Goal: Information Seeking & Learning: Learn about a topic

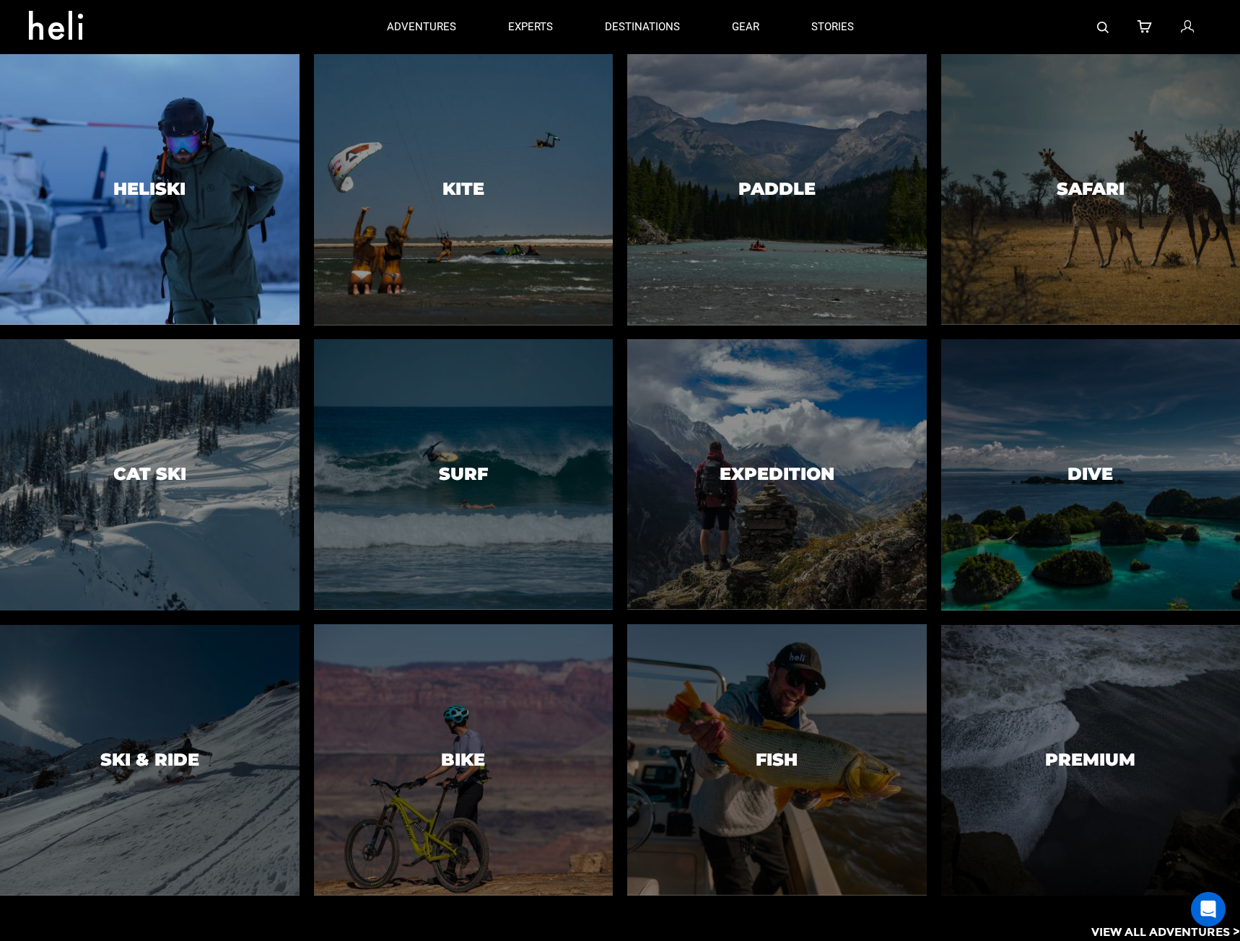
click at [214, 202] on div at bounding box center [149, 189] width 305 height 277
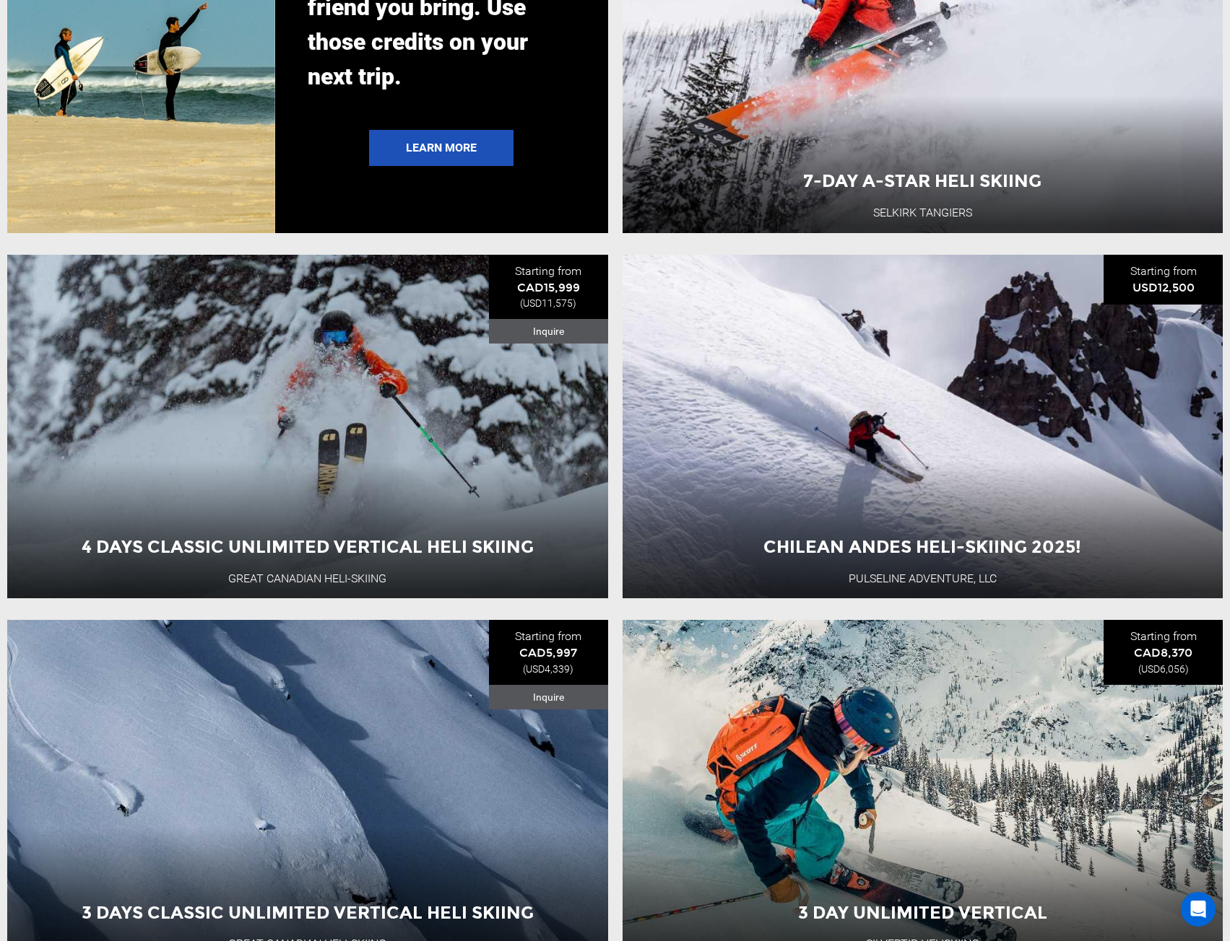
scroll to position [3610, 0]
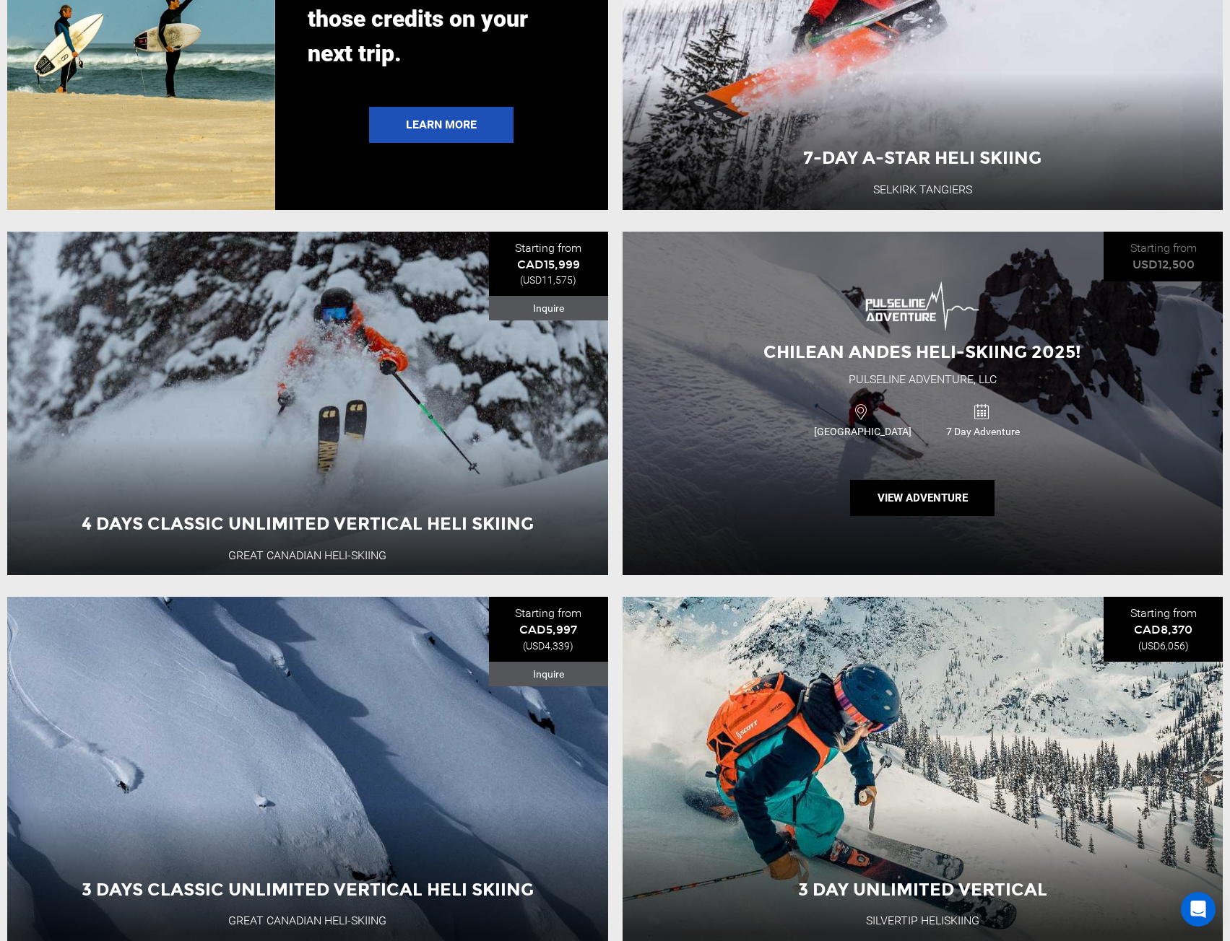
click at [713, 503] on div "Chilean Andes Heli-Skiing 2025! Pulseline Adventure, LLC [GEOGRAPHIC_DATA] 7 Da…" at bounding box center [922, 404] width 601 height 344
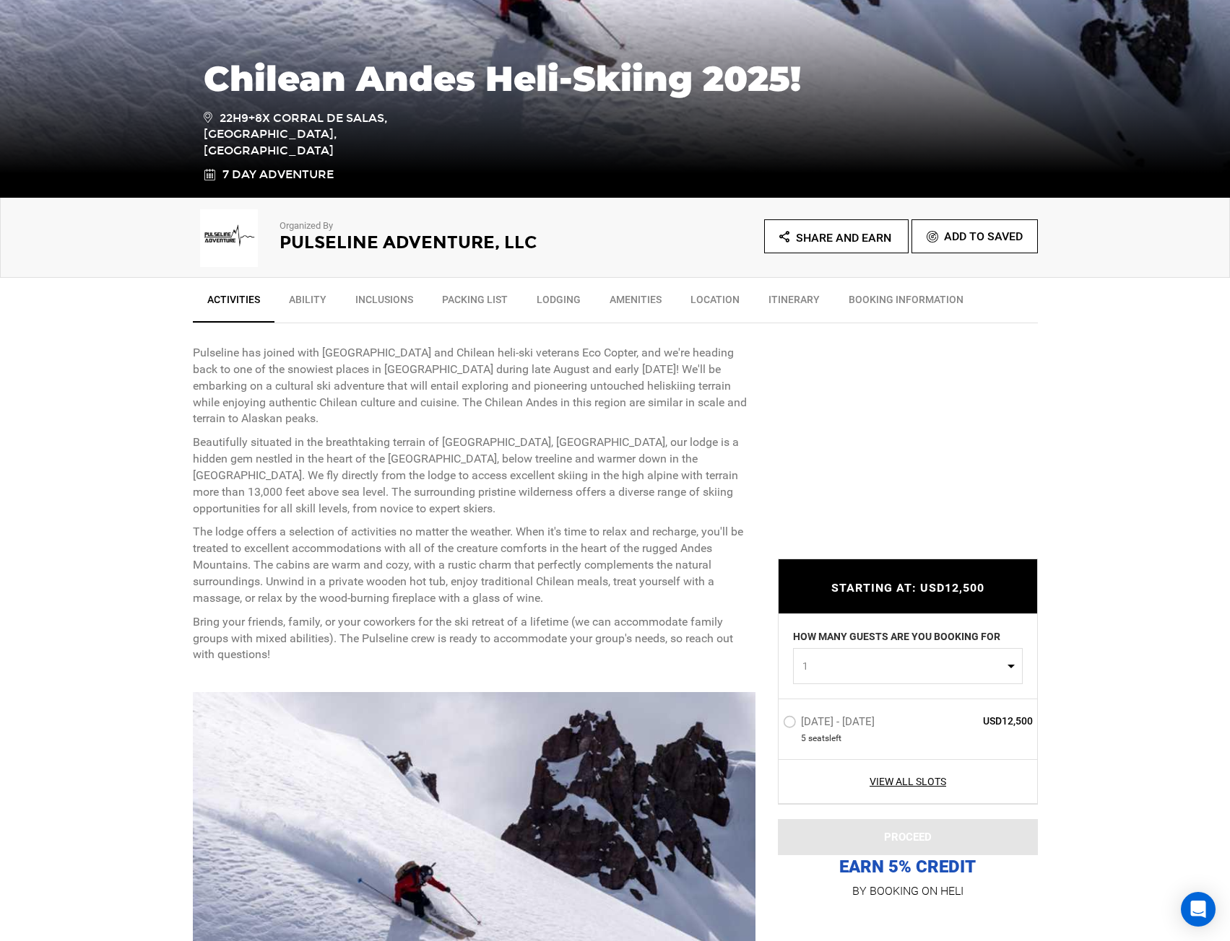
scroll to position [289, 0]
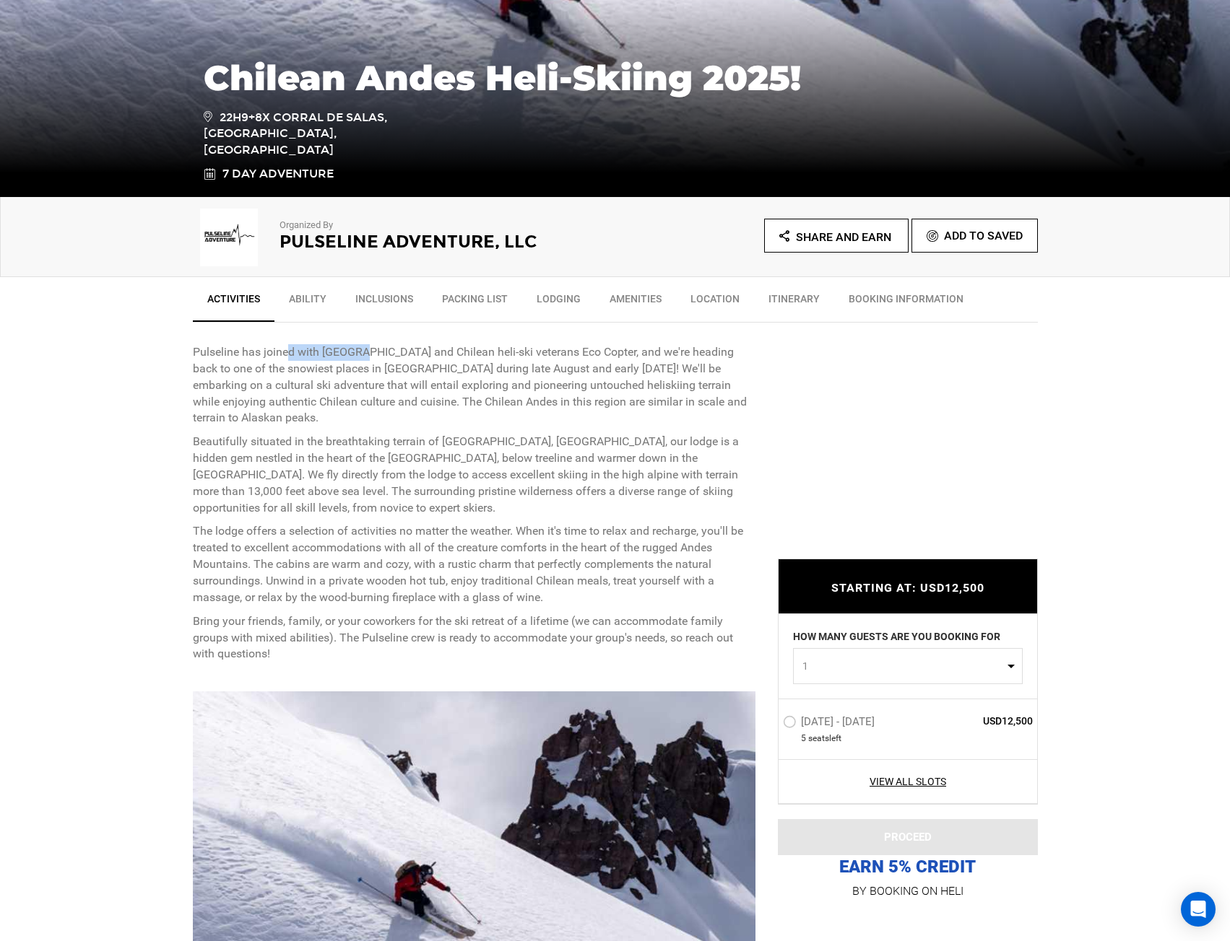
drag, startPoint x: 286, startPoint y: 353, endPoint x: 365, endPoint y: 353, distance: 79.4
click at [365, 353] on p "Pulseline has joined with [GEOGRAPHIC_DATA] and Chilean heli-ski veterans Eco C…" at bounding box center [474, 385] width 563 height 82
drag, startPoint x: 365, startPoint y: 353, endPoint x: 396, endPoint y: 361, distance: 31.3
click at [396, 361] on p "Pulseline has joined with [GEOGRAPHIC_DATA] and Chilean heli-ski veterans Eco C…" at bounding box center [474, 385] width 563 height 82
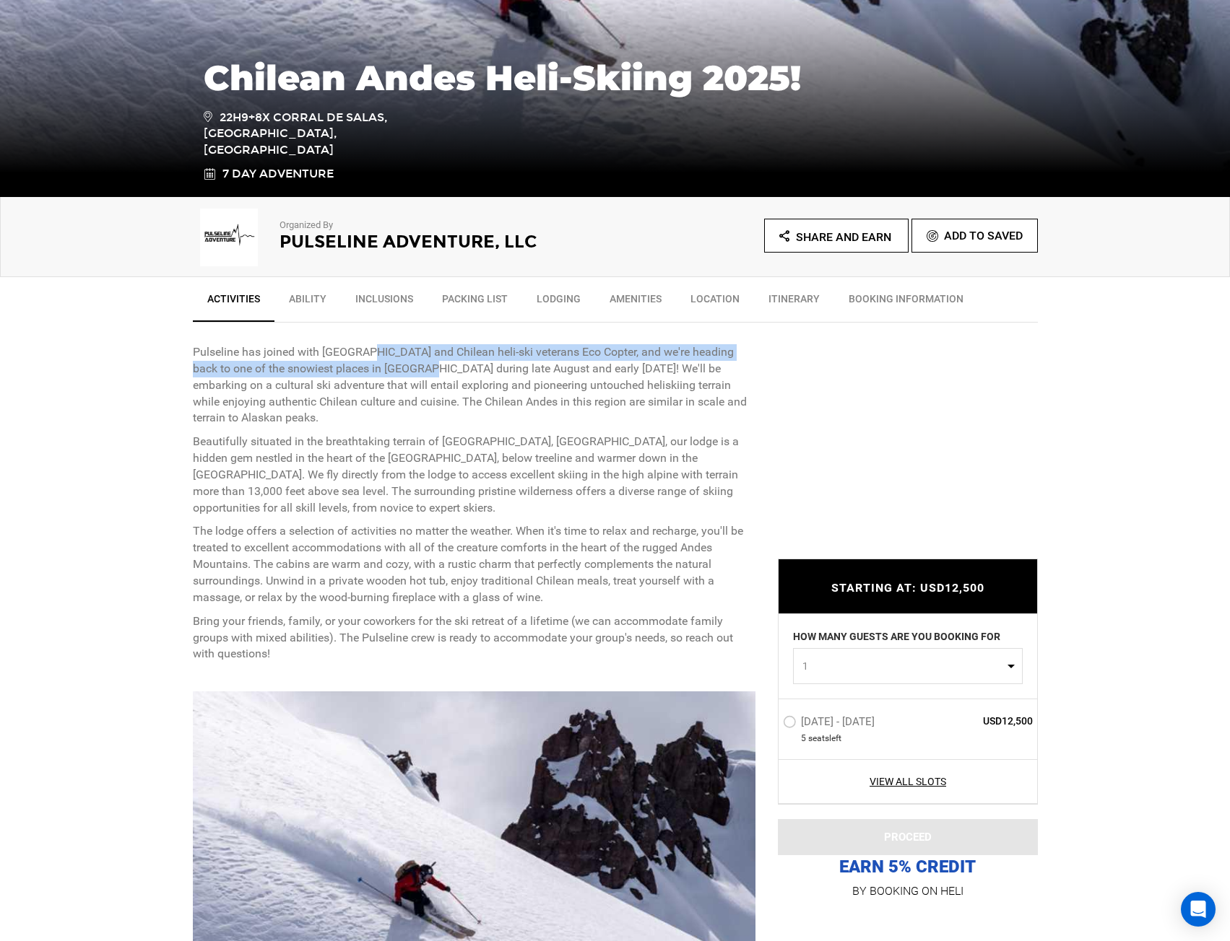
click at [396, 361] on p "Pulseline has joined with [GEOGRAPHIC_DATA] and Chilean heli-ski veterans Eco C…" at bounding box center [474, 385] width 563 height 82
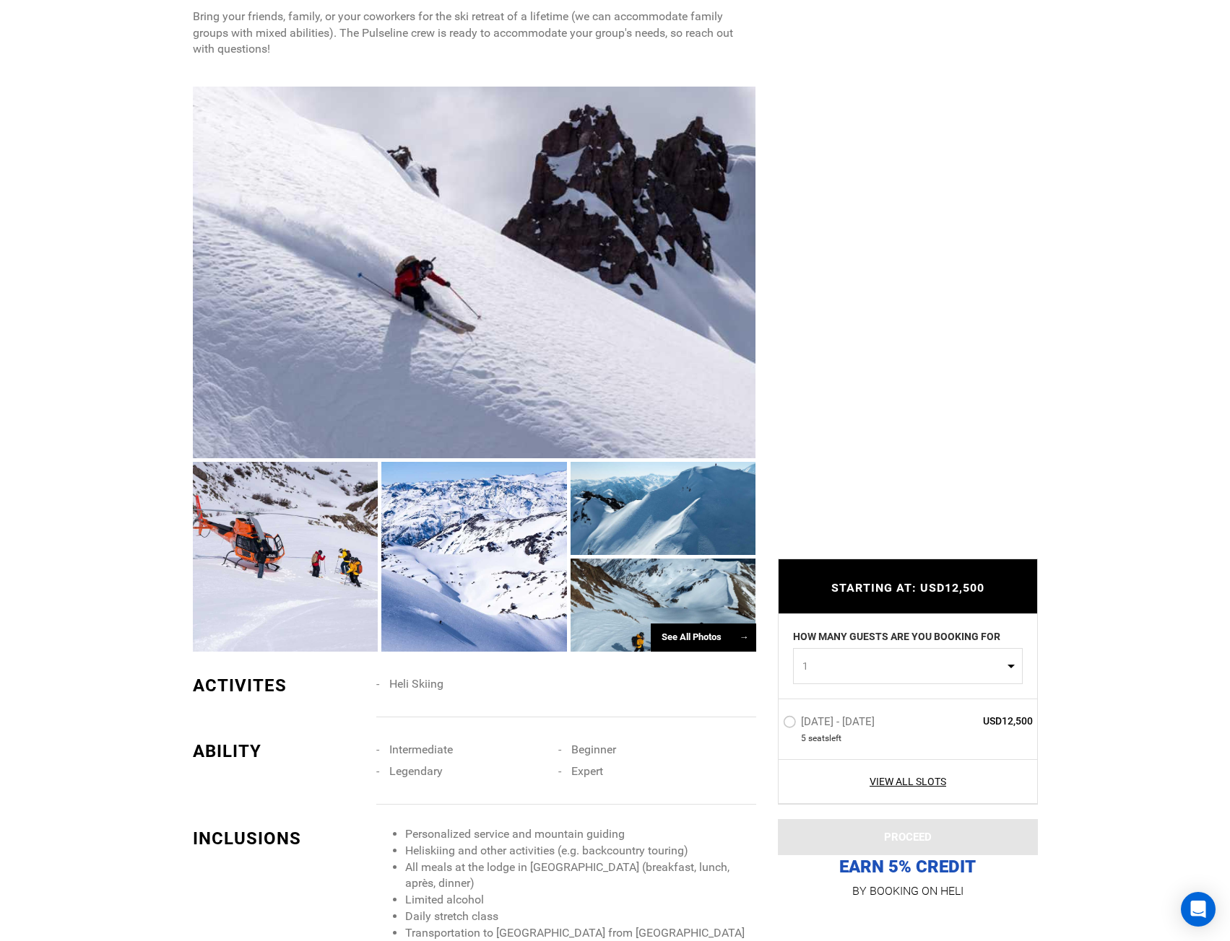
scroll to position [939, 0]
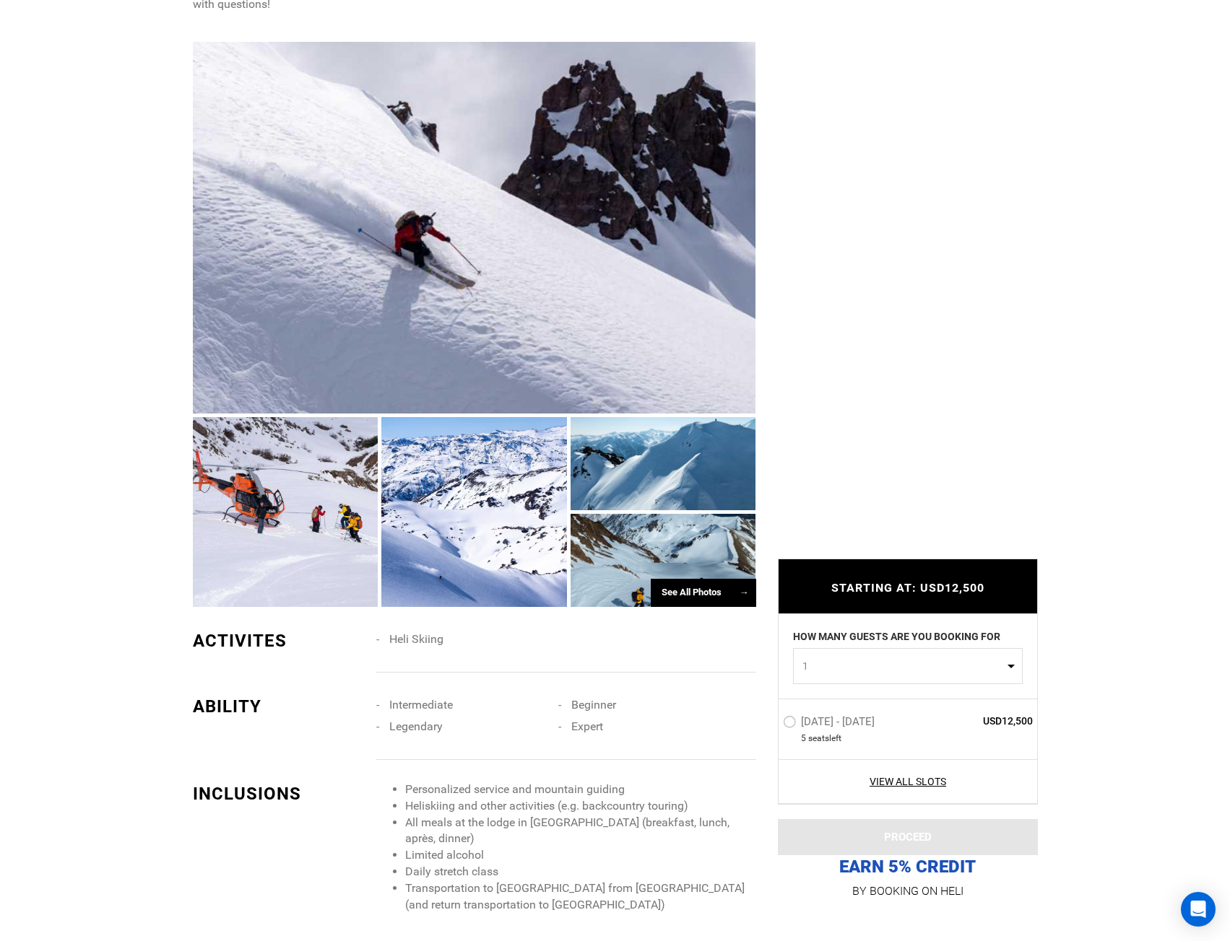
click at [453, 523] on div at bounding box center [474, 511] width 186 height 189
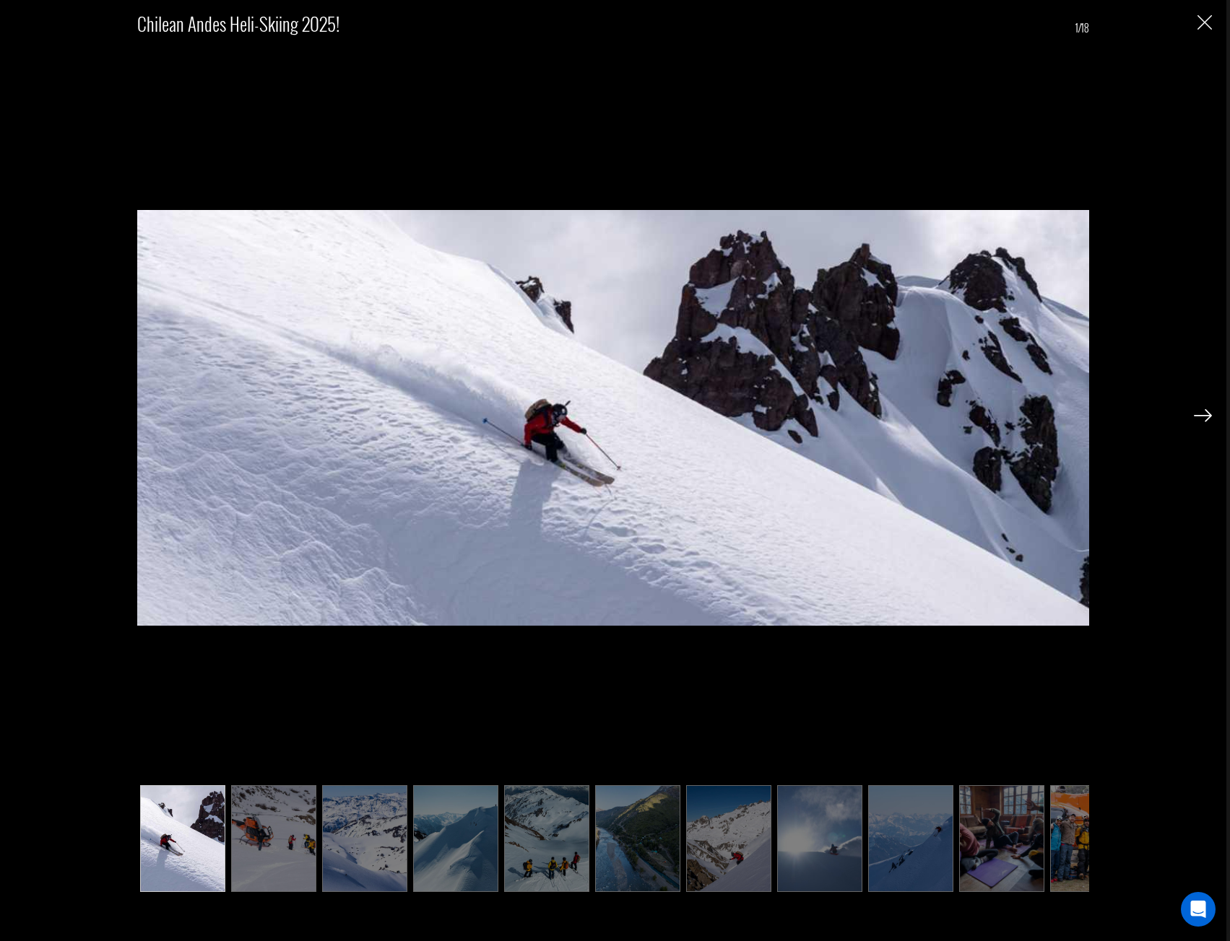
click at [1214, 409] on div "Chilean Andes Heli-Skiing 2025! 1/18" at bounding box center [613, 470] width 1226 height 941
click at [1203, 410] on img at bounding box center [1202, 415] width 18 height 13
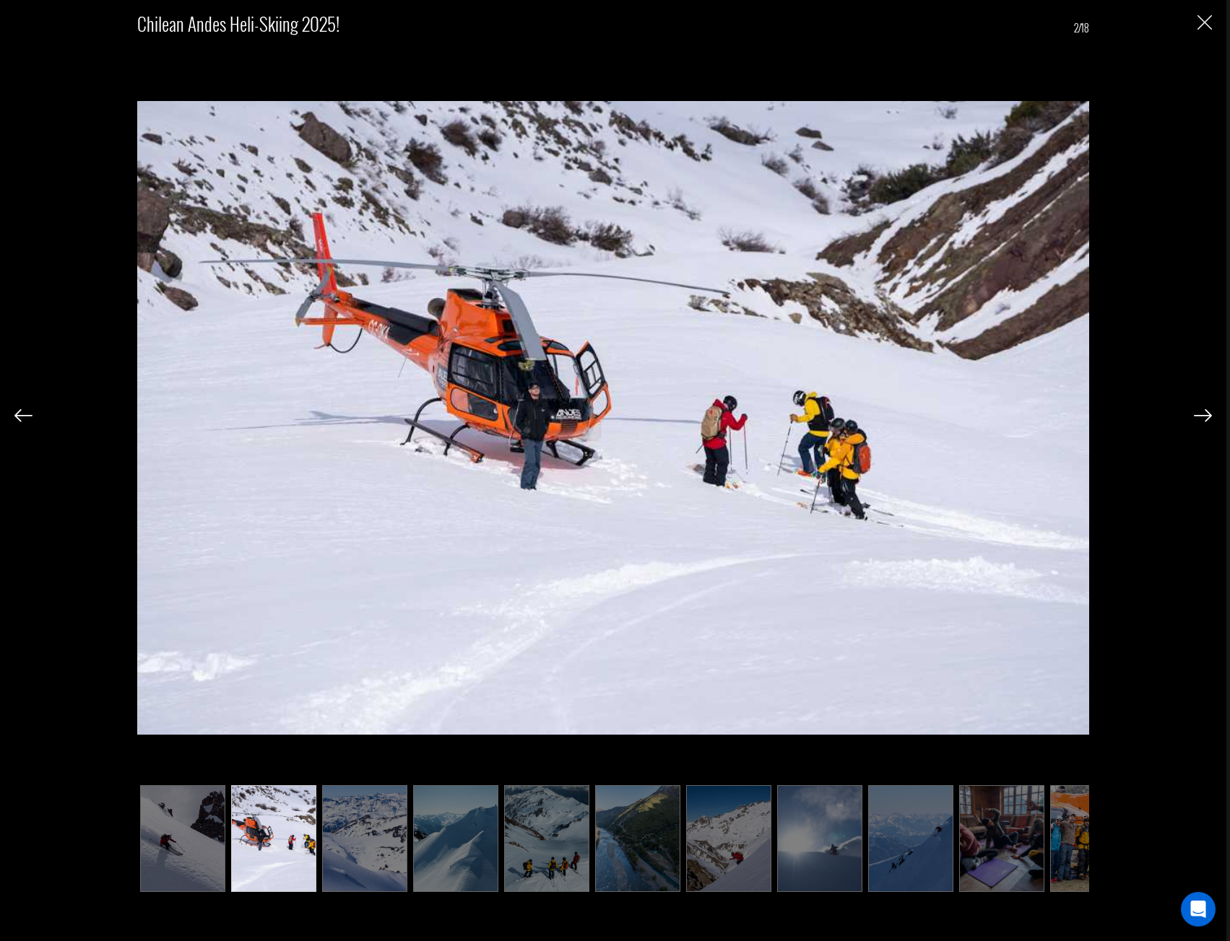
click at [1198, 418] on img at bounding box center [1202, 415] width 18 height 13
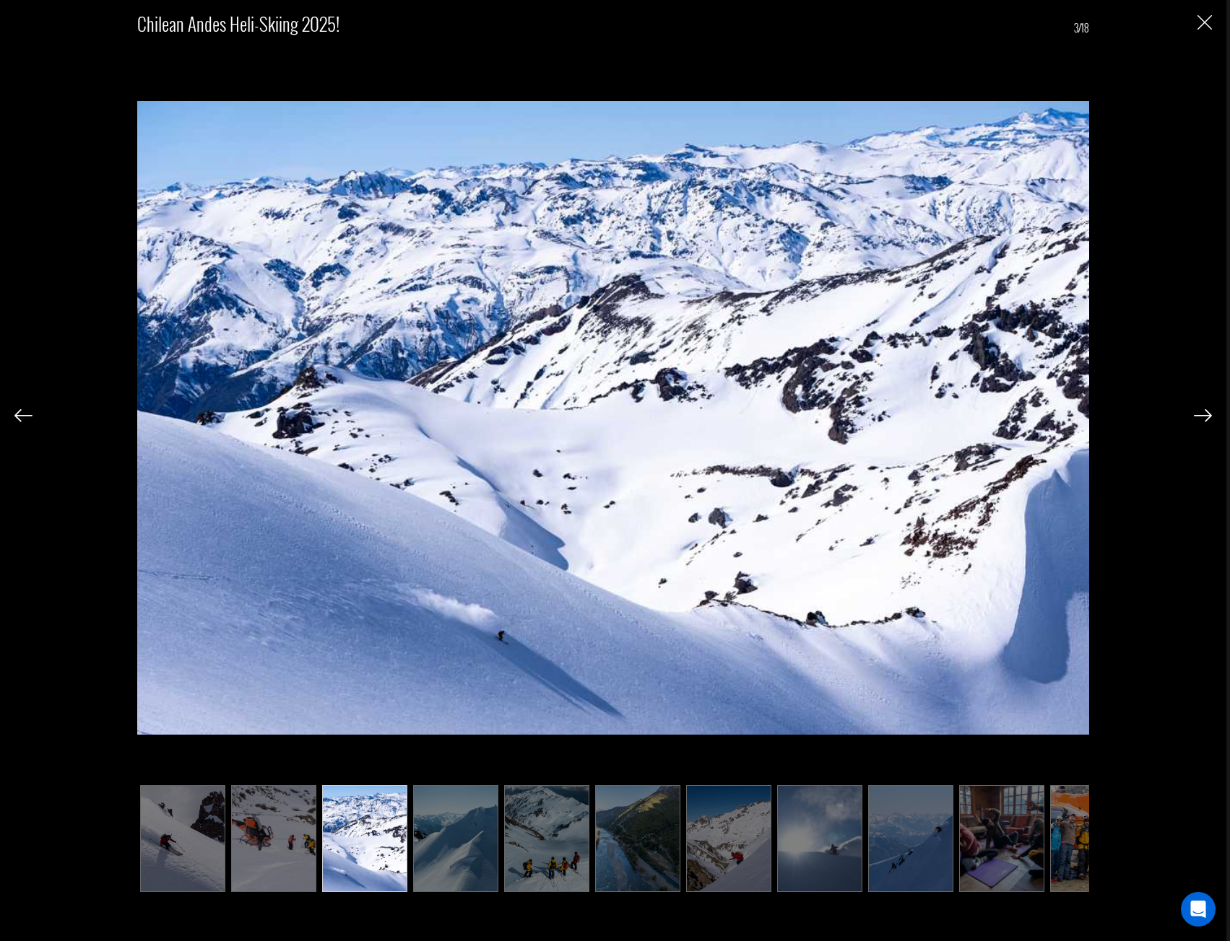
click at [1198, 418] on img at bounding box center [1202, 415] width 18 height 13
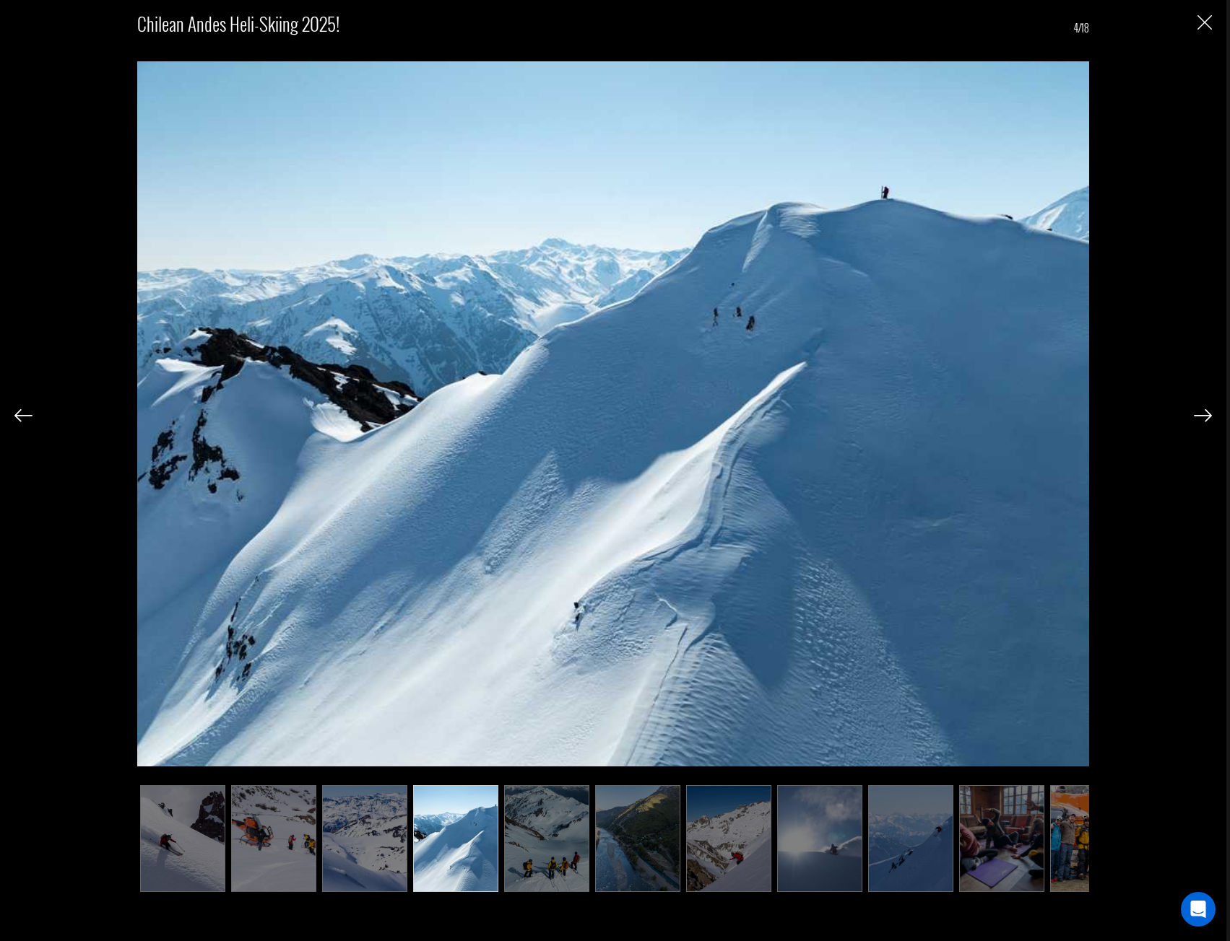
click at [1198, 418] on img at bounding box center [1202, 415] width 18 height 13
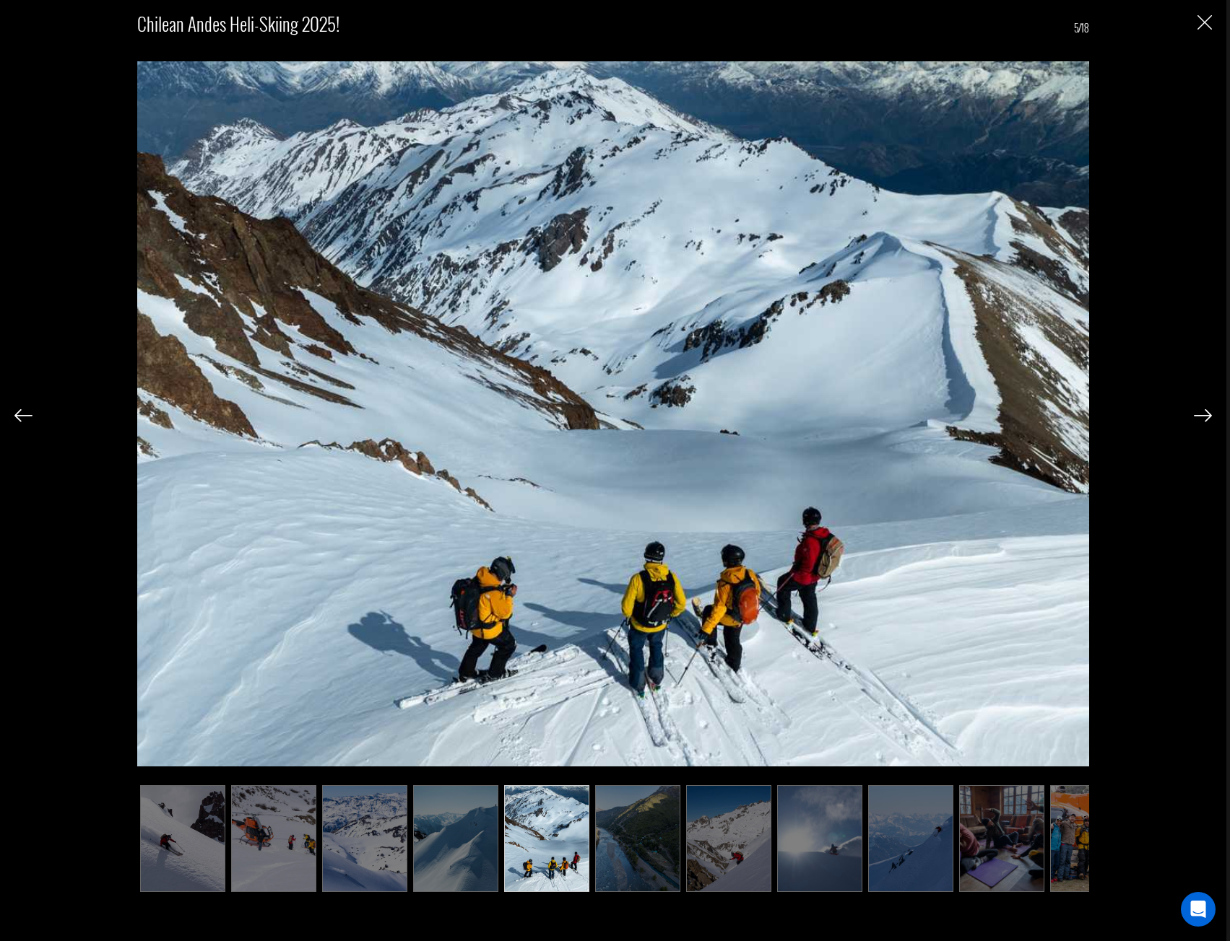
click at [1198, 418] on img at bounding box center [1202, 415] width 18 height 13
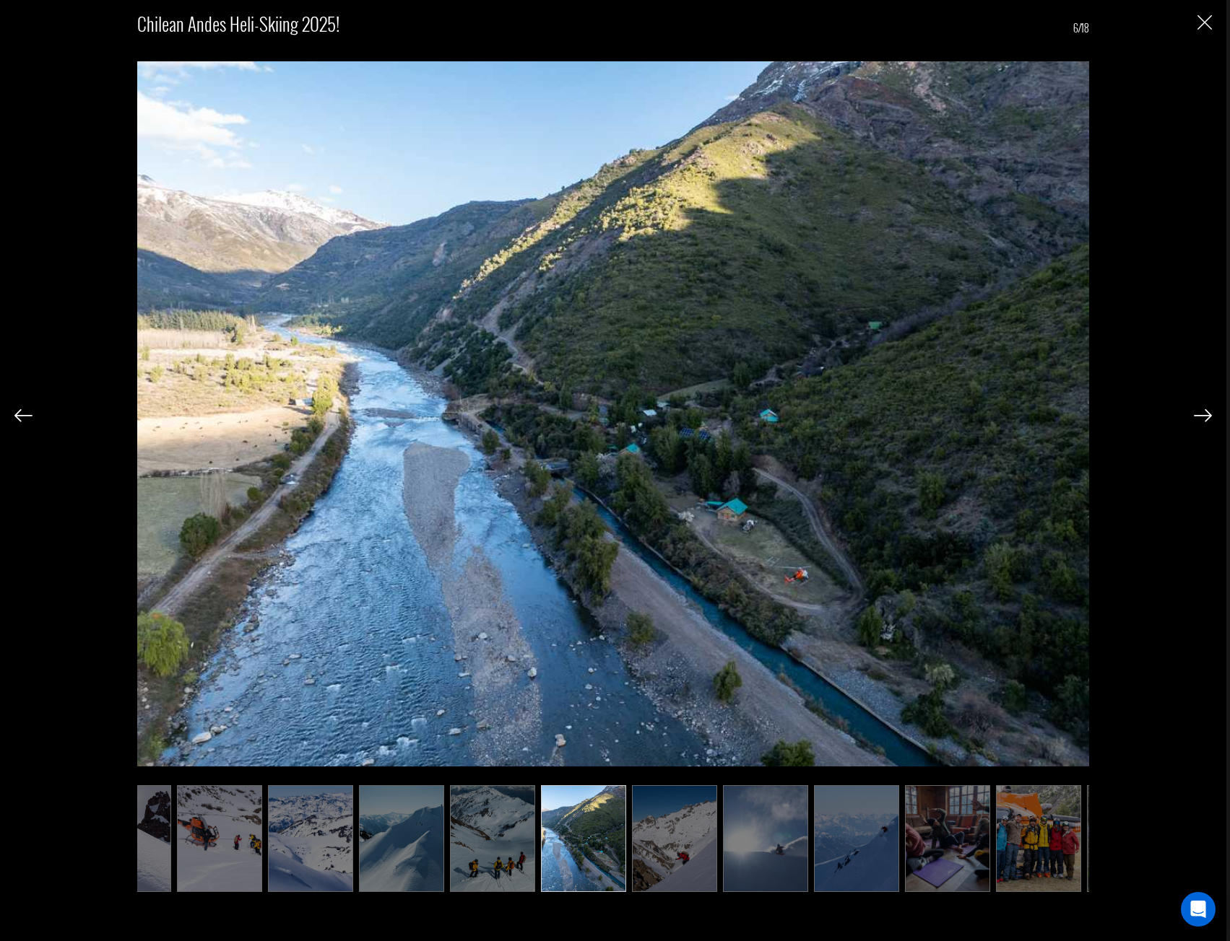
click at [1198, 418] on img at bounding box center [1202, 415] width 18 height 13
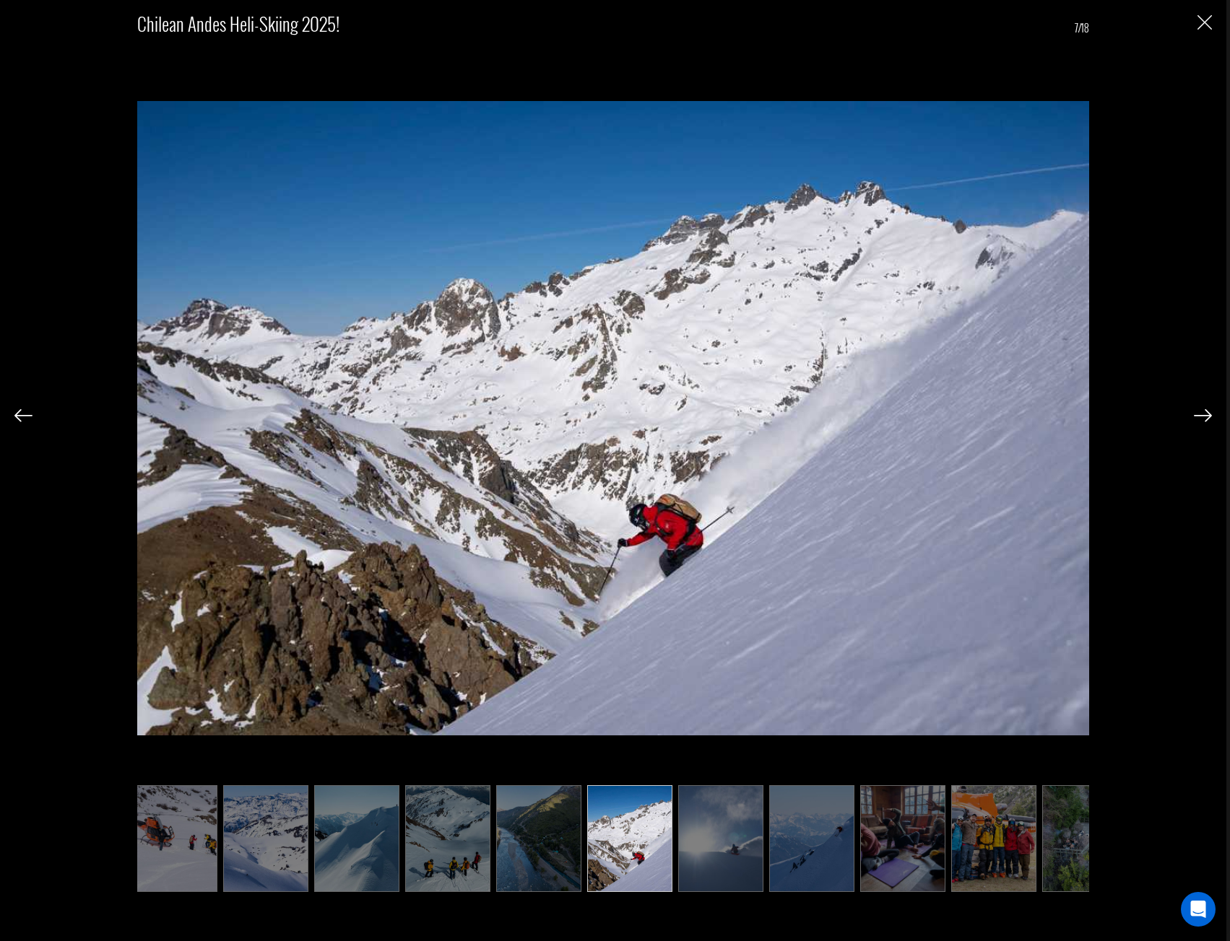
click at [1198, 418] on img at bounding box center [1202, 415] width 18 height 13
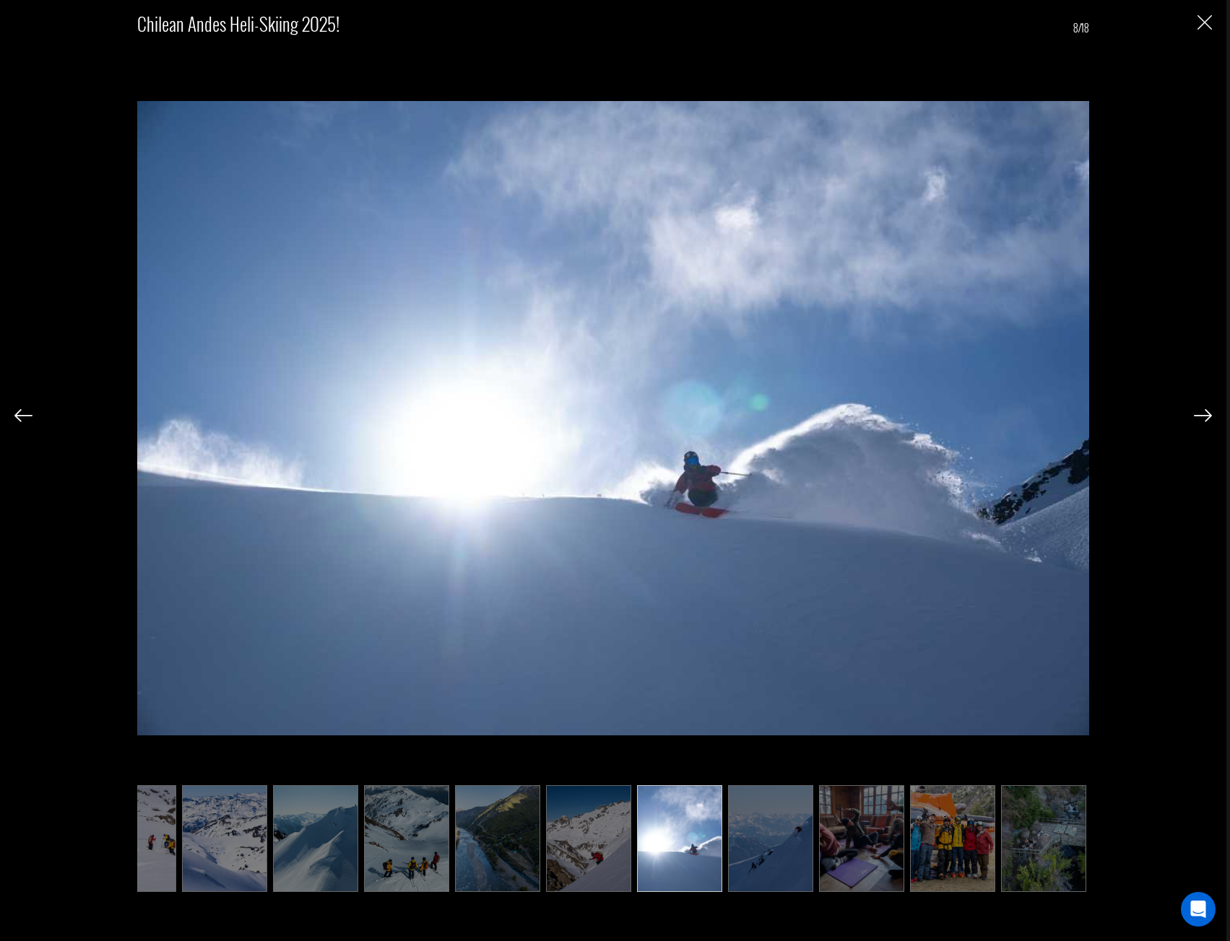
click at [1198, 418] on img at bounding box center [1202, 415] width 18 height 13
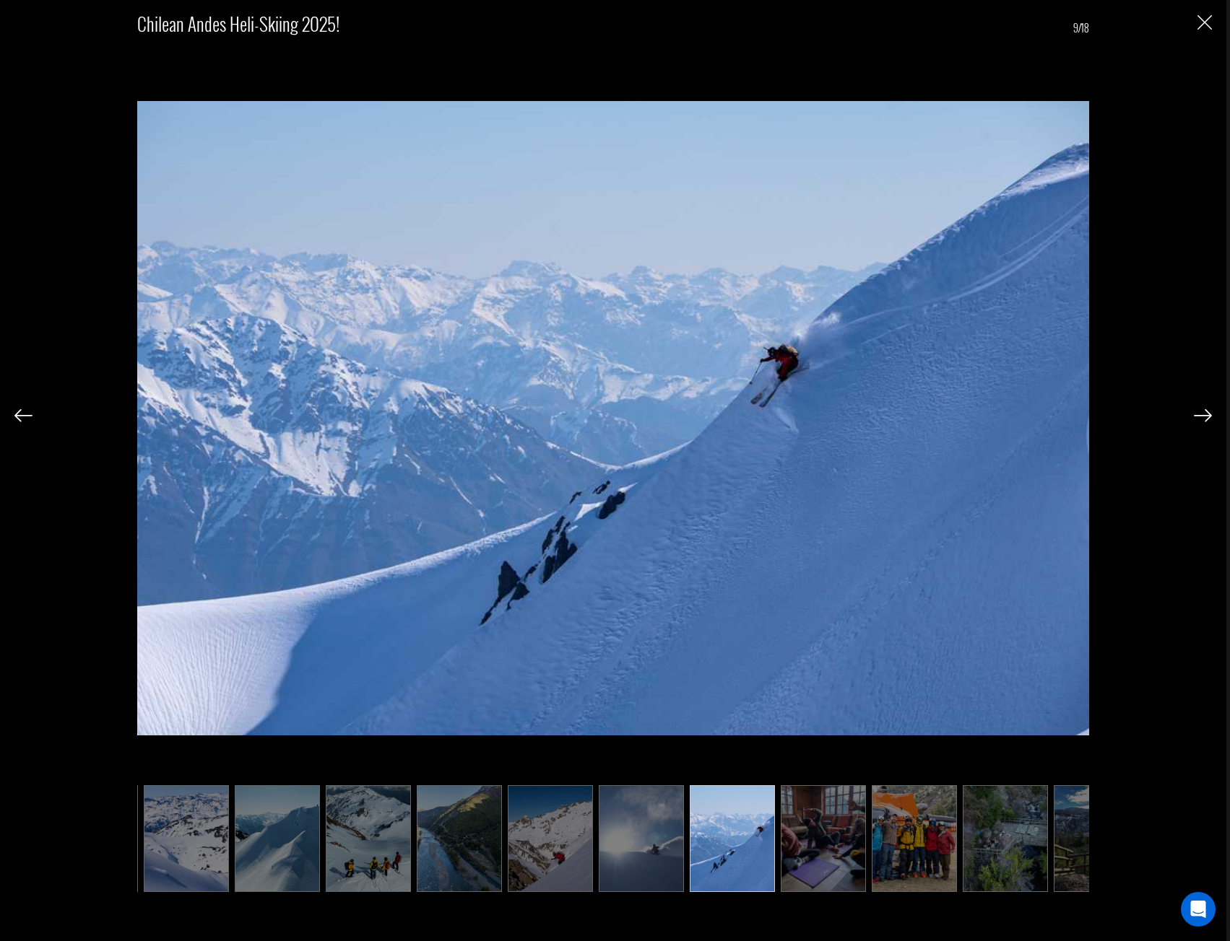
click at [1198, 418] on img at bounding box center [1202, 415] width 18 height 13
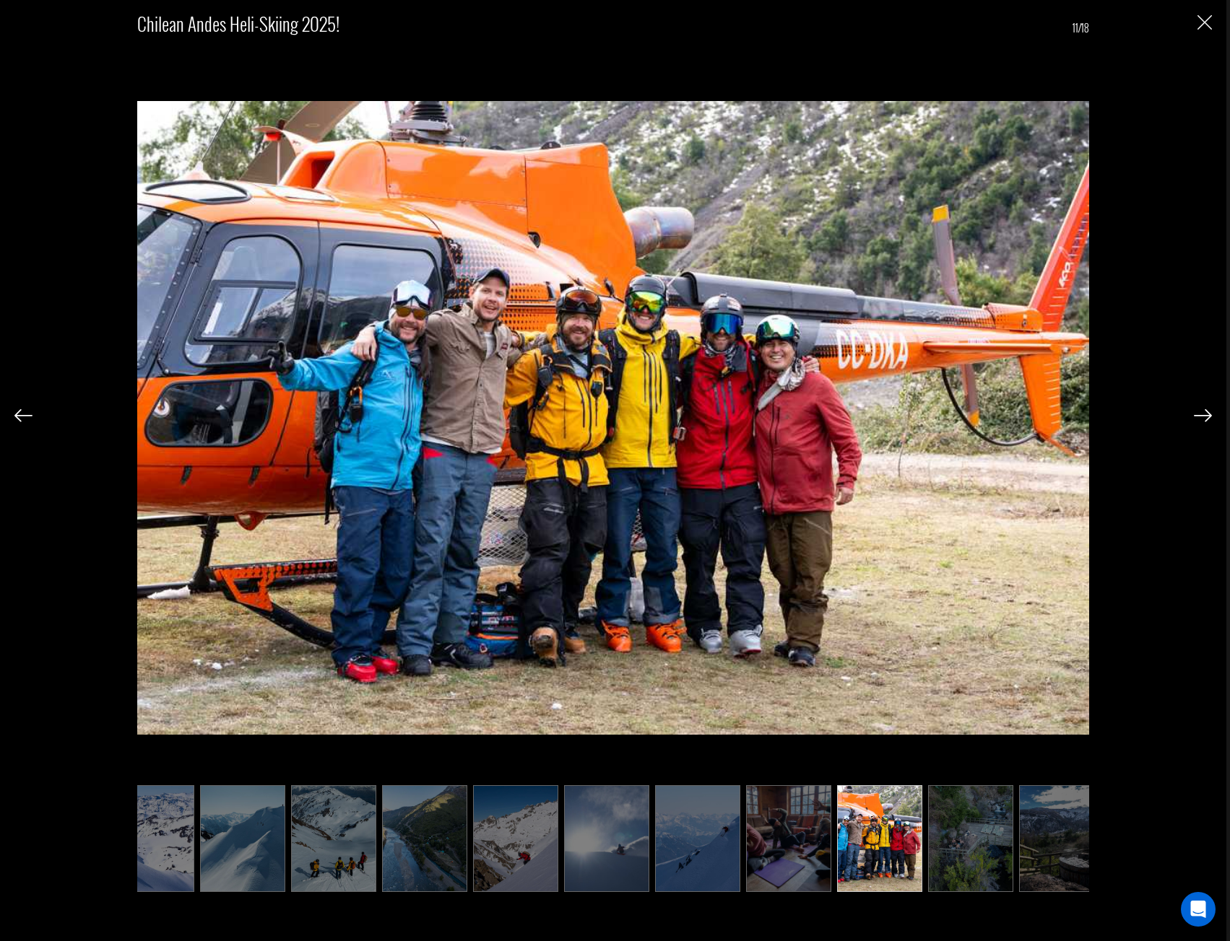
click at [1198, 418] on img at bounding box center [1202, 415] width 18 height 13
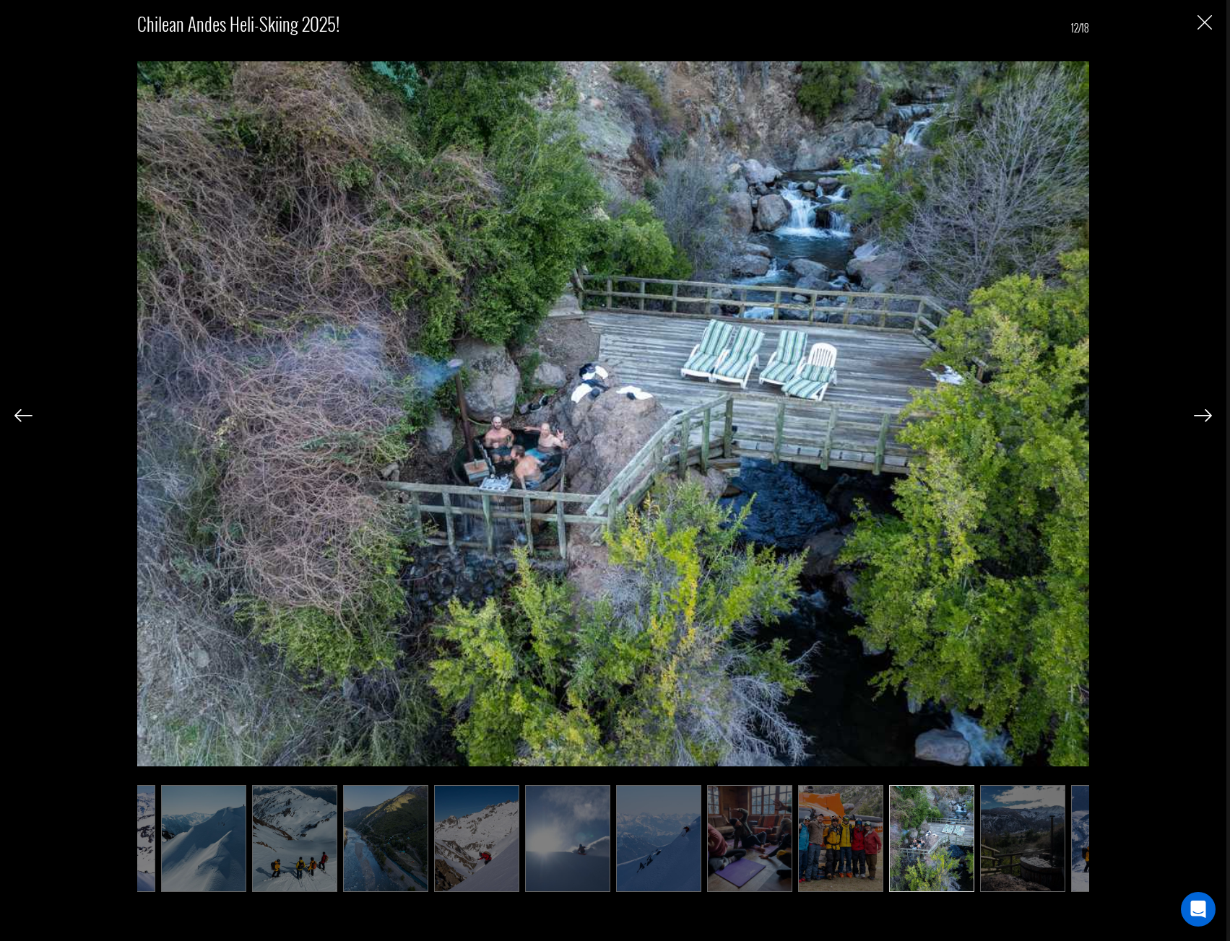
click at [1198, 418] on img at bounding box center [1202, 415] width 18 height 13
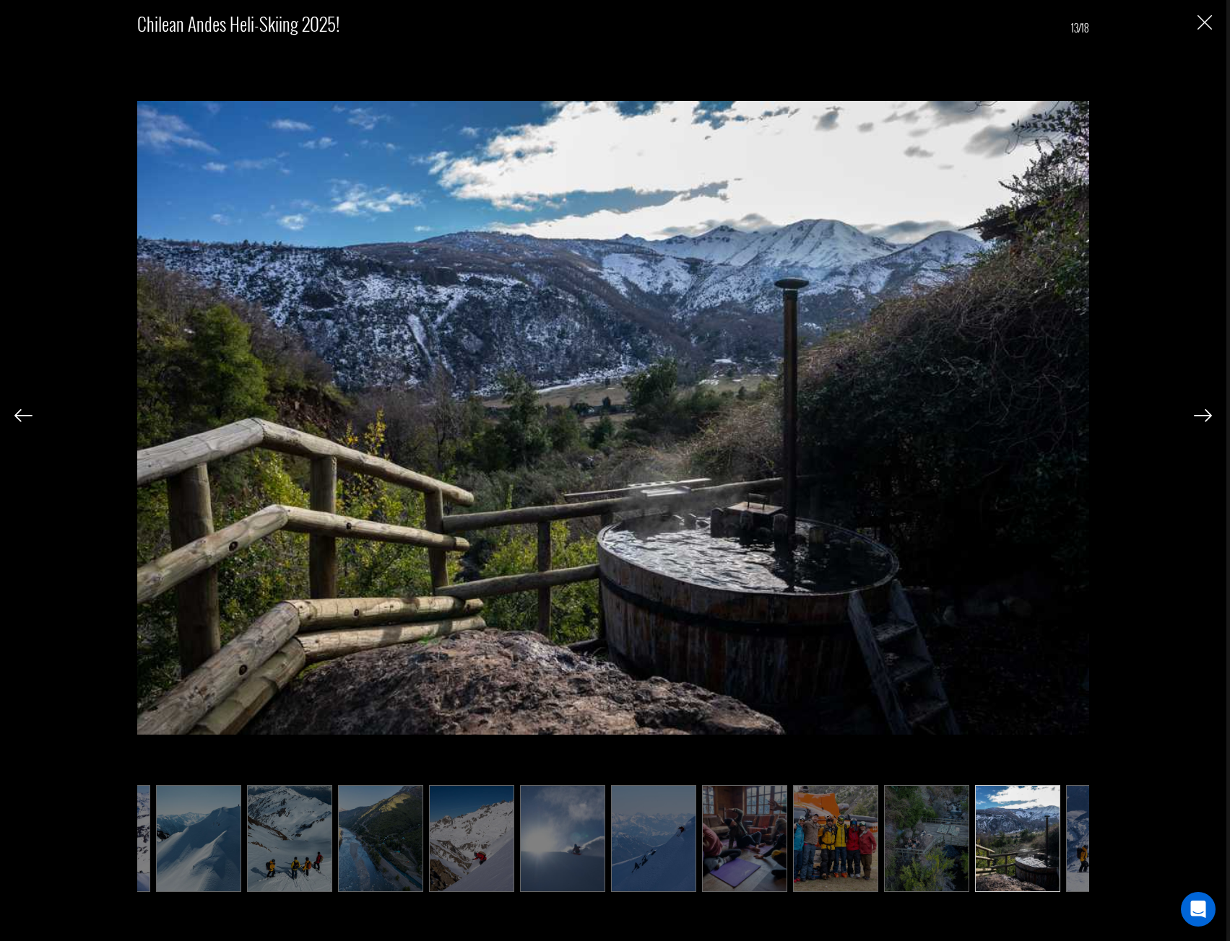
click at [1198, 418] on img at bounding box center [1202, 415] width 18 height 13
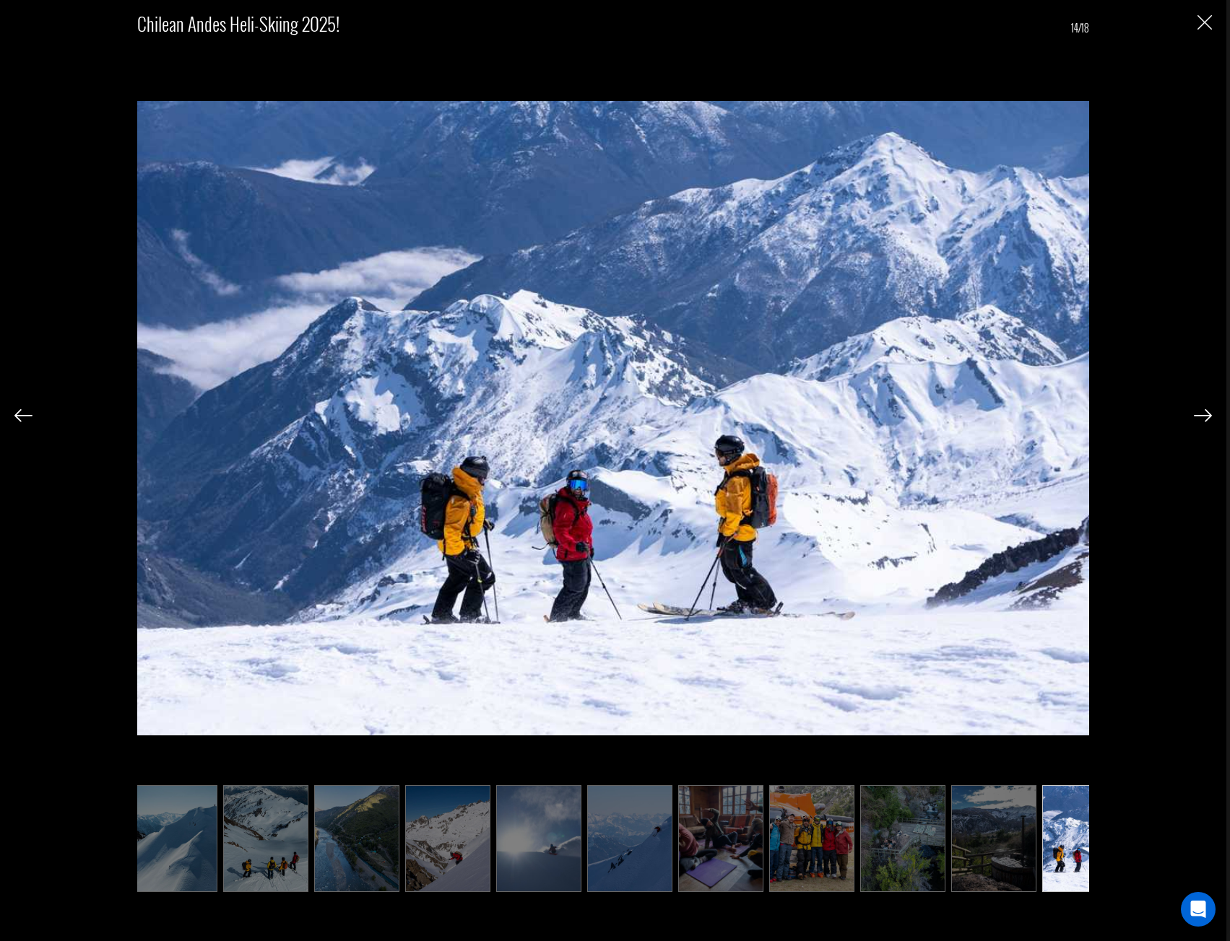
click at [1198, 418] on img at bounding box center [1202, 415] width 18 height 13
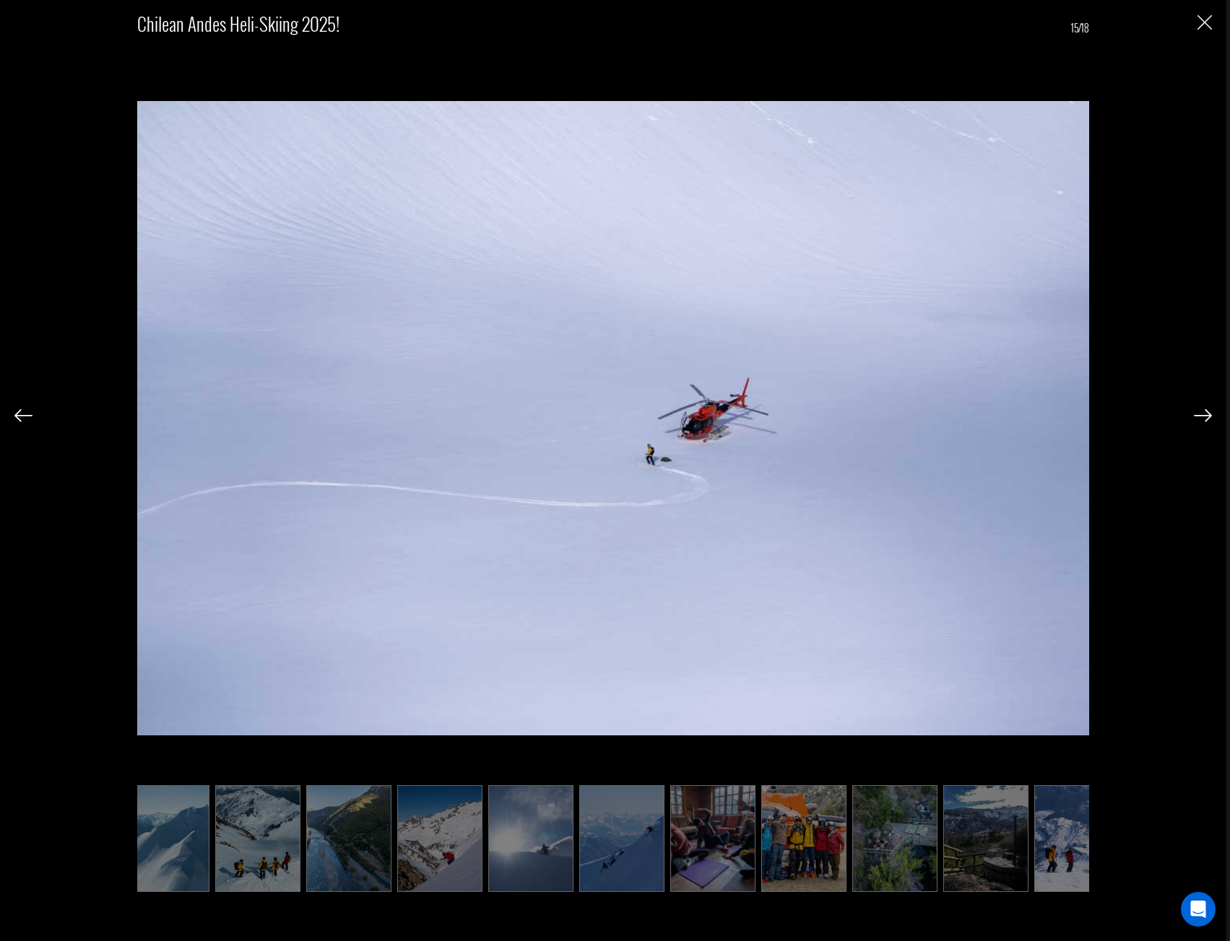
click at [1198, 418] on img at bounding box center [1202, 415] width 18 height 13
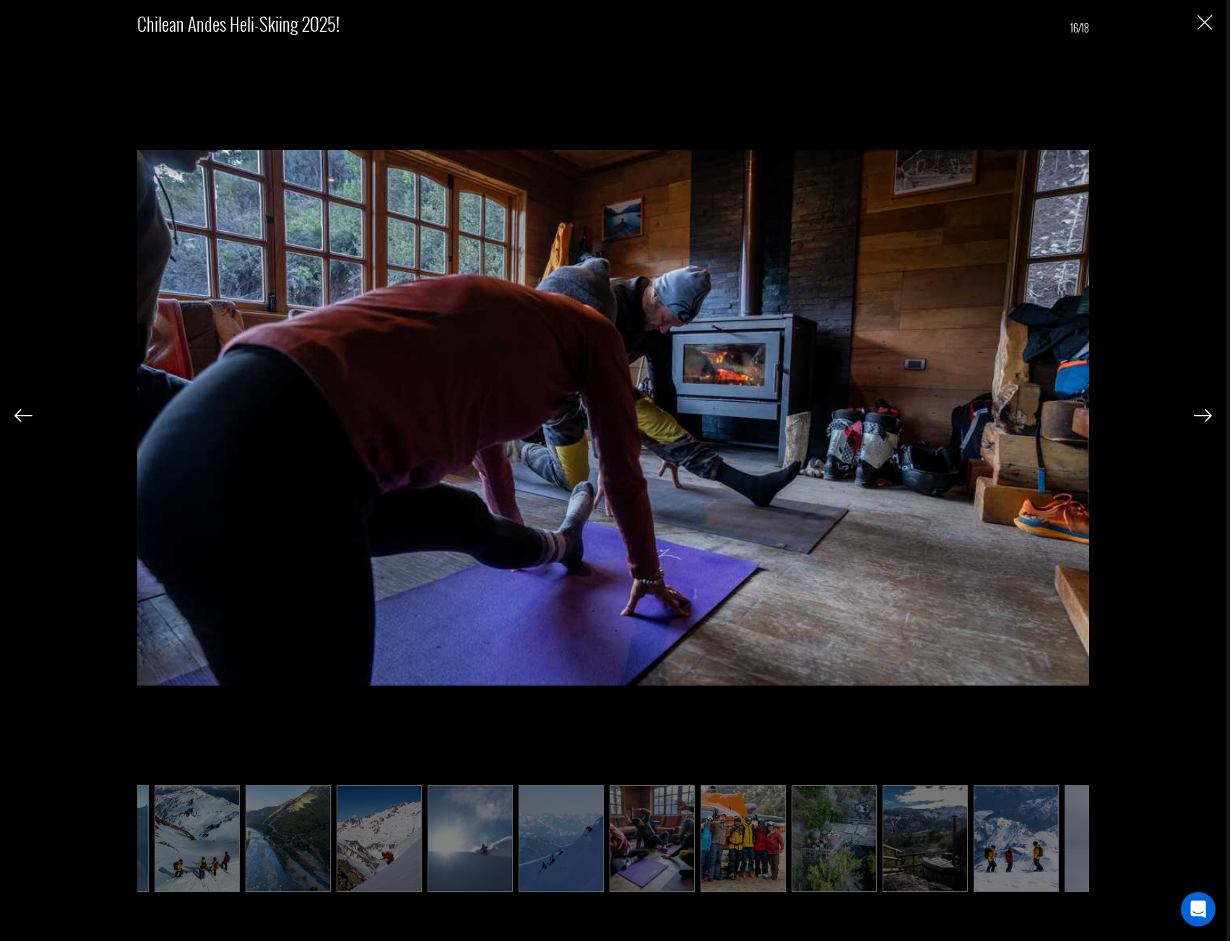
click at [1191, 25] on div "Chilean Andes Heli-Skiing 2025! 16/18" at bounding box center [612, 447] width 1197 height 895
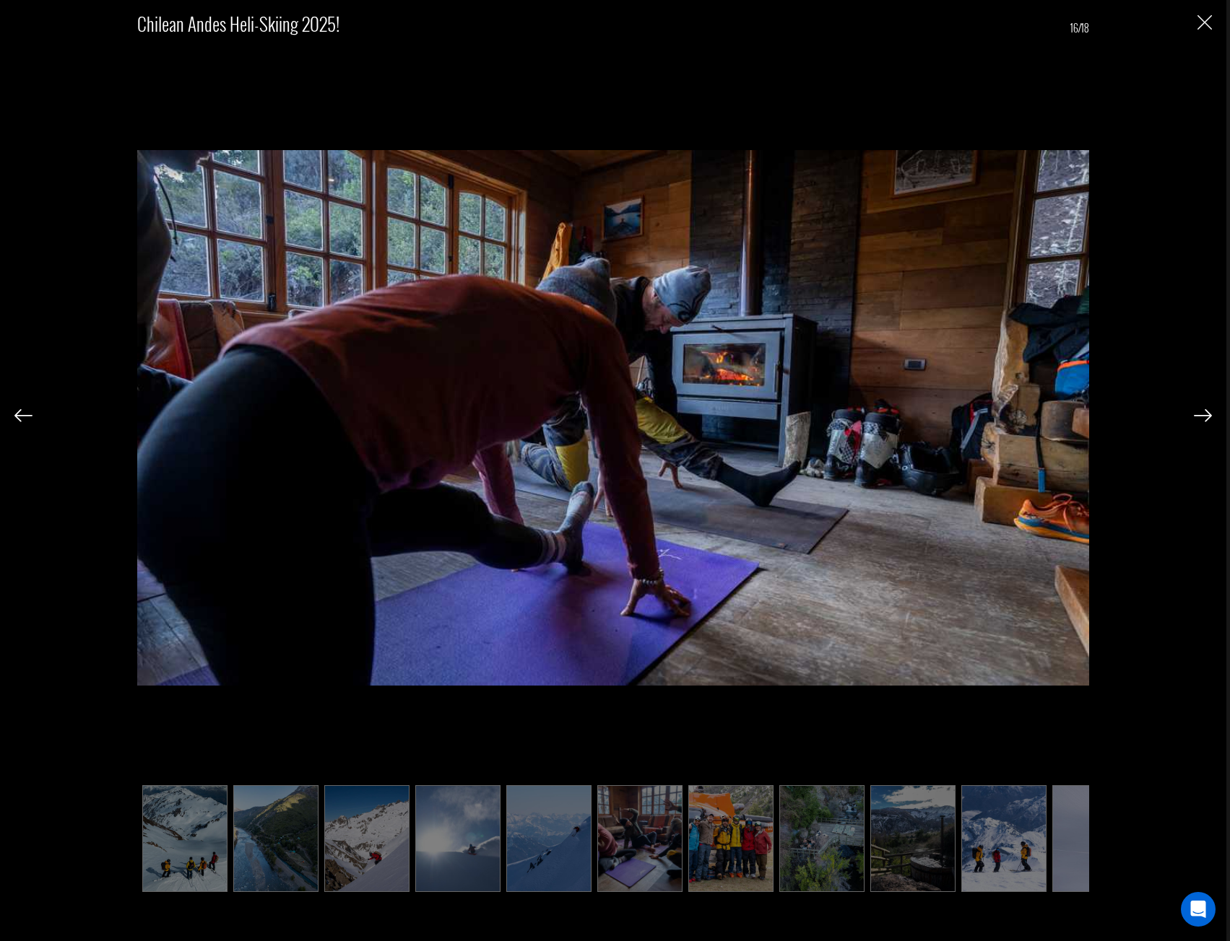
scroll to position [0, 363]
click at [1199, 24] on img "Close" at bounding box center [1204, 22] width 14 height 14
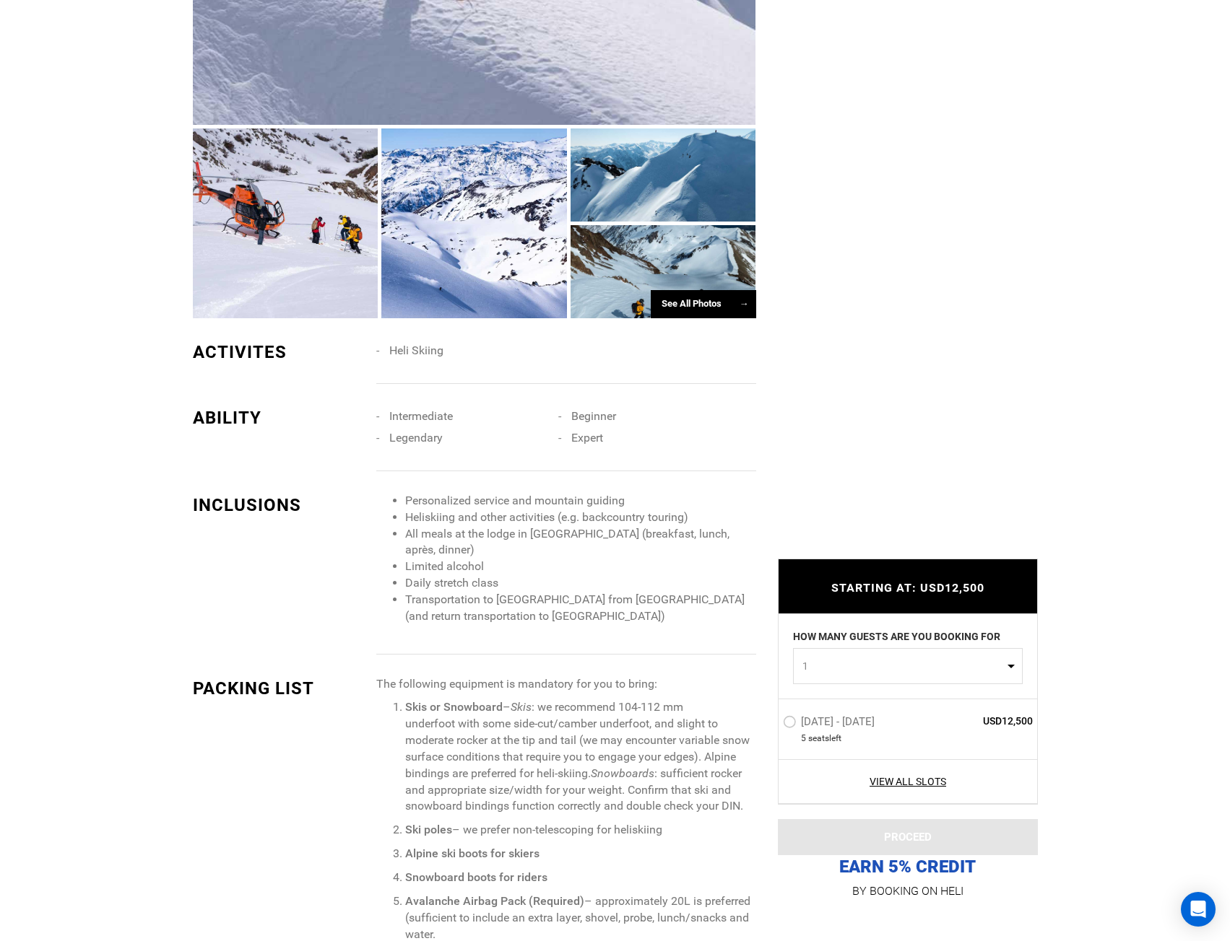
scroll to position [1300, 0]
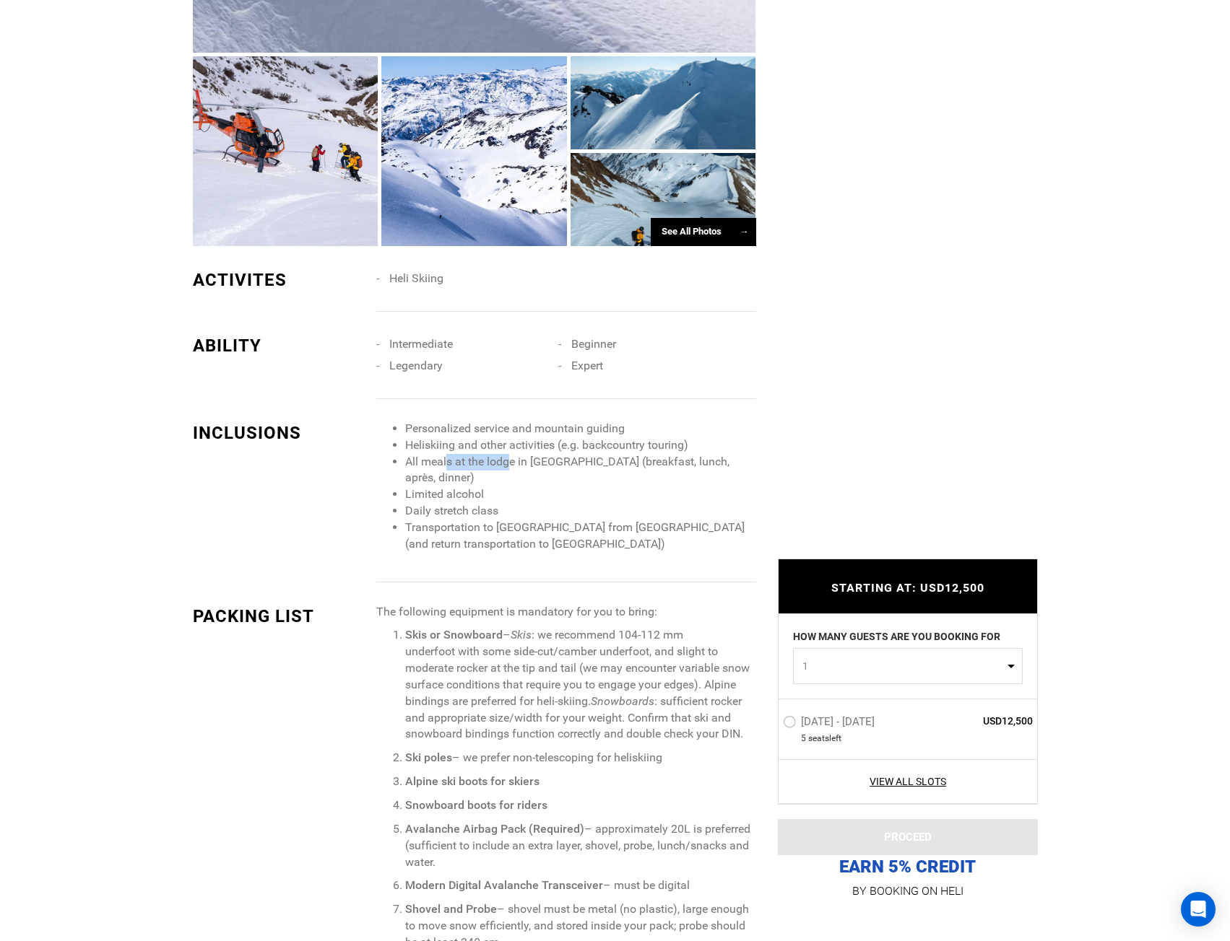
drag, startPoint x: 447, startPoint y: 461, endPoint x: 510, endPoint y: 466, distance: 63.7
click at [510, 466] on li "All meals at the lodge in [GEOGRAPHIC_DATA] (breakfast, lunch, après, dinner)" at bounding box center [580, 470] width 350 height 33
drag, startPoint x: 456, startPoint y: 499, endPoint x: 483, endPoint y: 500, distance: 26.7
click at [483, 500] on li "Limited alcohol" at bounding box center [580, 495] width 350 height 17
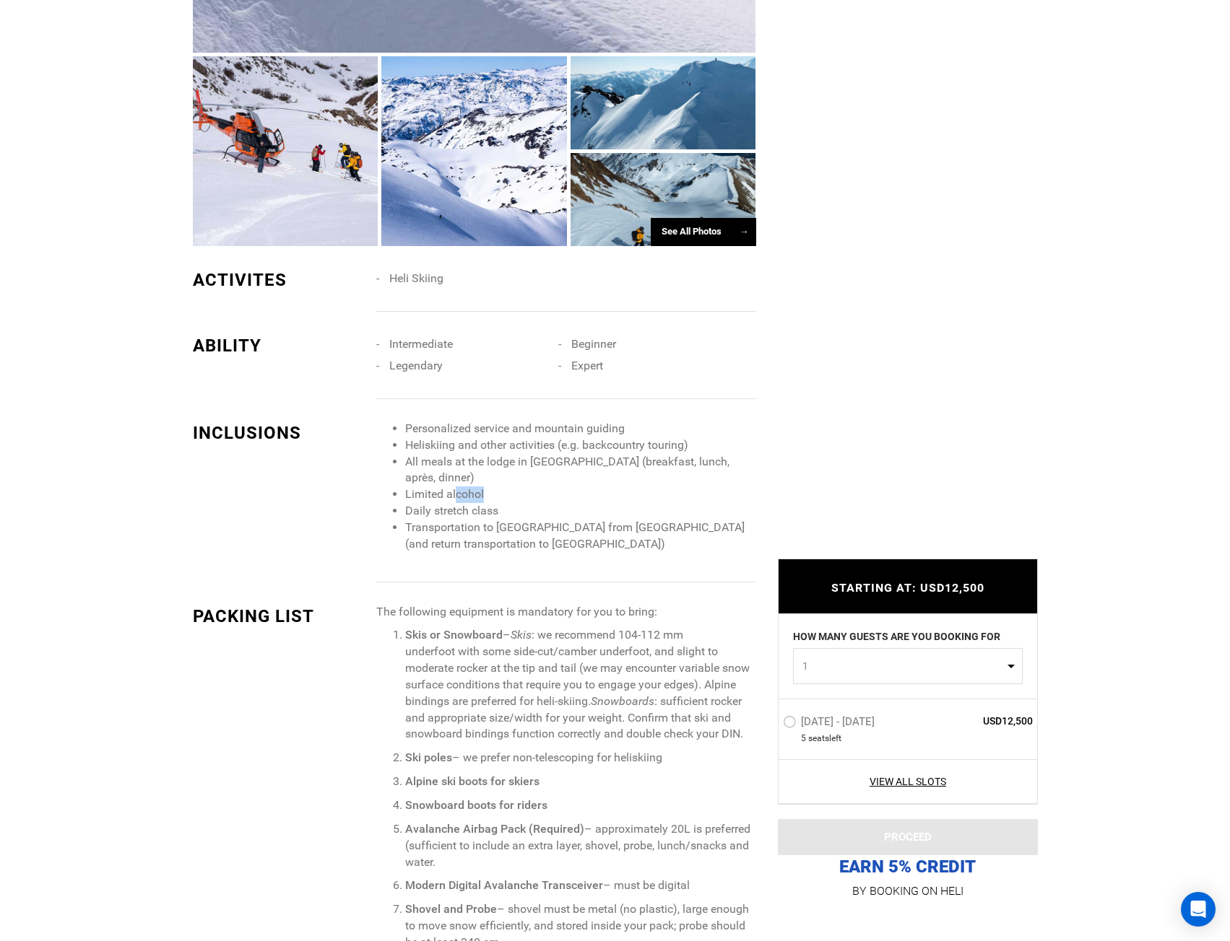
click at [484, 500] on li "Limited alcohol" at bounding box center [580, 495] width 350 height 17
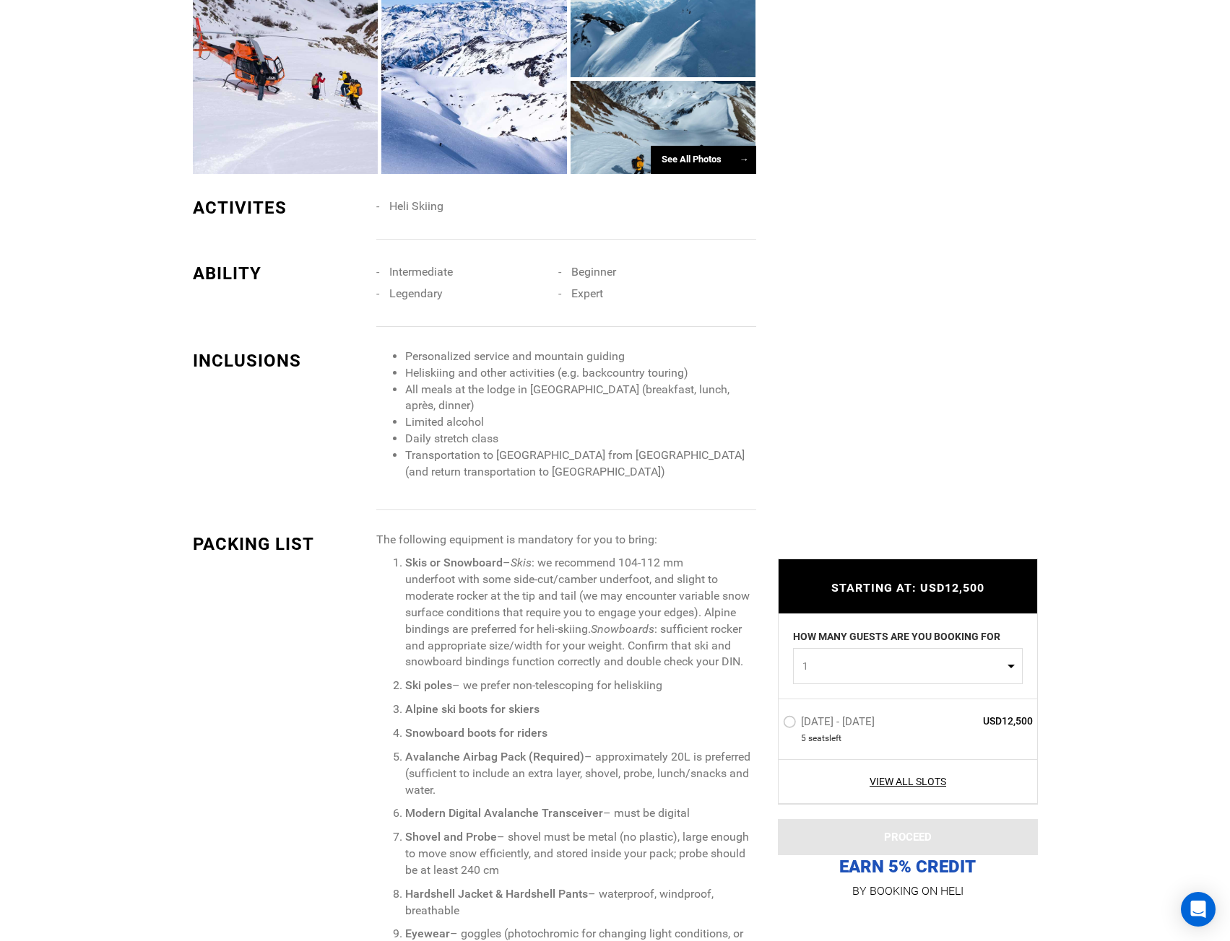
scroll to position [1444, 0]
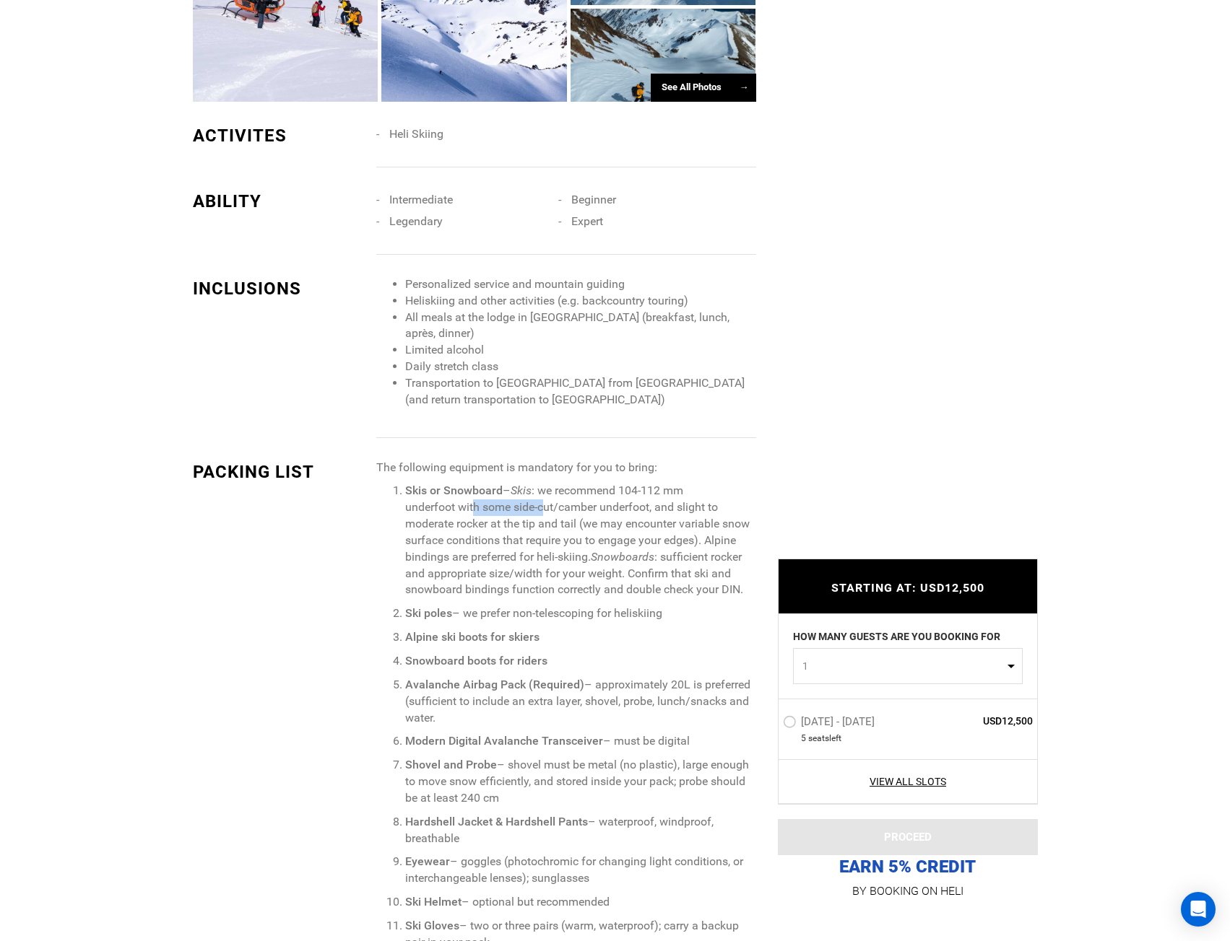
drag, startPoint x: 476, startPoint y: 508, endPoint x: 544, endPoint y: 514, distance: 68.2
click at [544, 514] on p "Skis or Snowboard – Skis : we recommend 104-112 mm underfoot with some side-cut…" at bounding box center [580, 541] width 350 height 116
drag, startPoint x: 546, startPoint y: 606, endPoint x: 614, endPoint y: 611, distance: 68.0
click at [614, 611] on p "Ski poles – we prefer non-telescoping for heliskiing" at bounding box center [580, 614] width 350 height 17
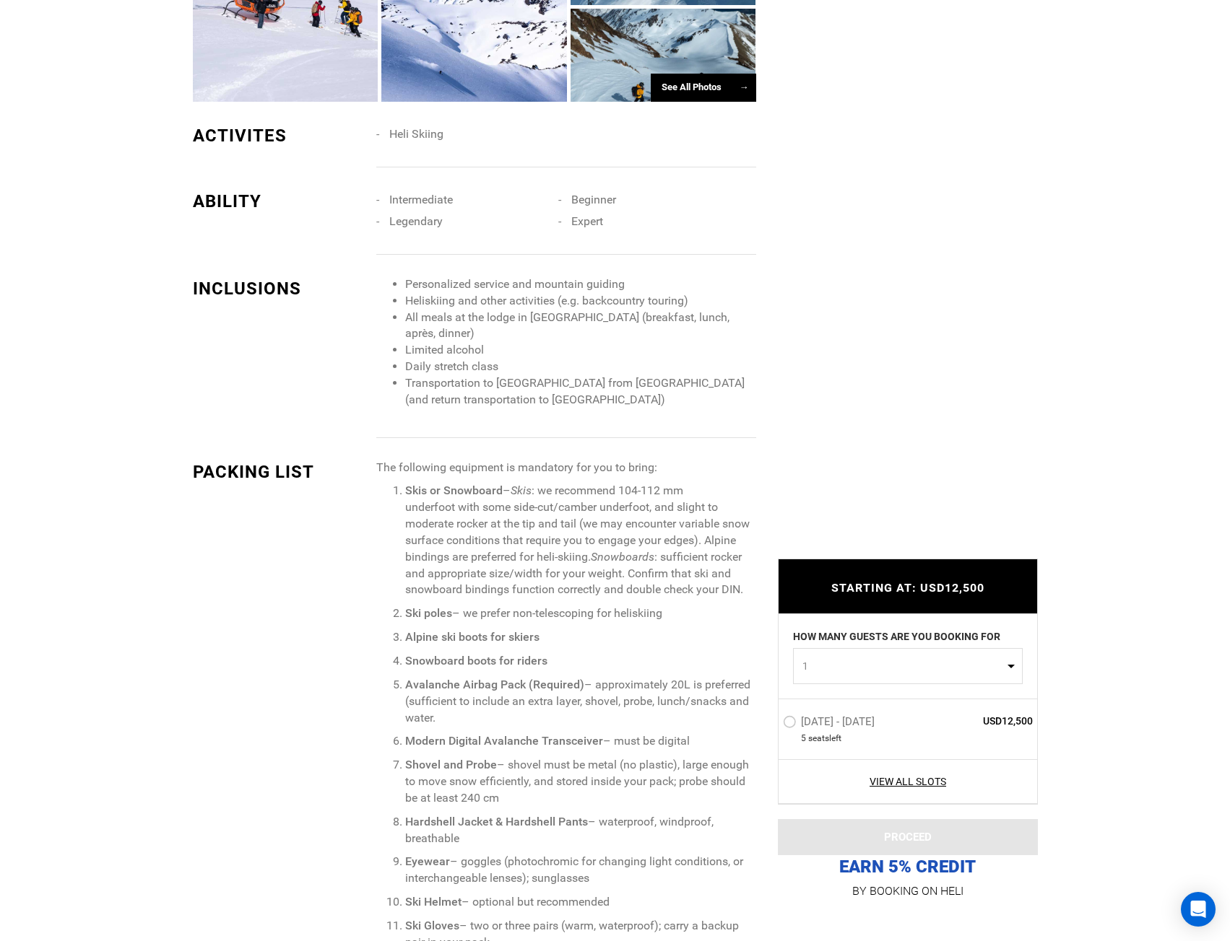
click at [614, 611] on p "Ski poles – we prefer non-telescoping for heliskiing" at bounding box center [580, 614] width 350 height 17
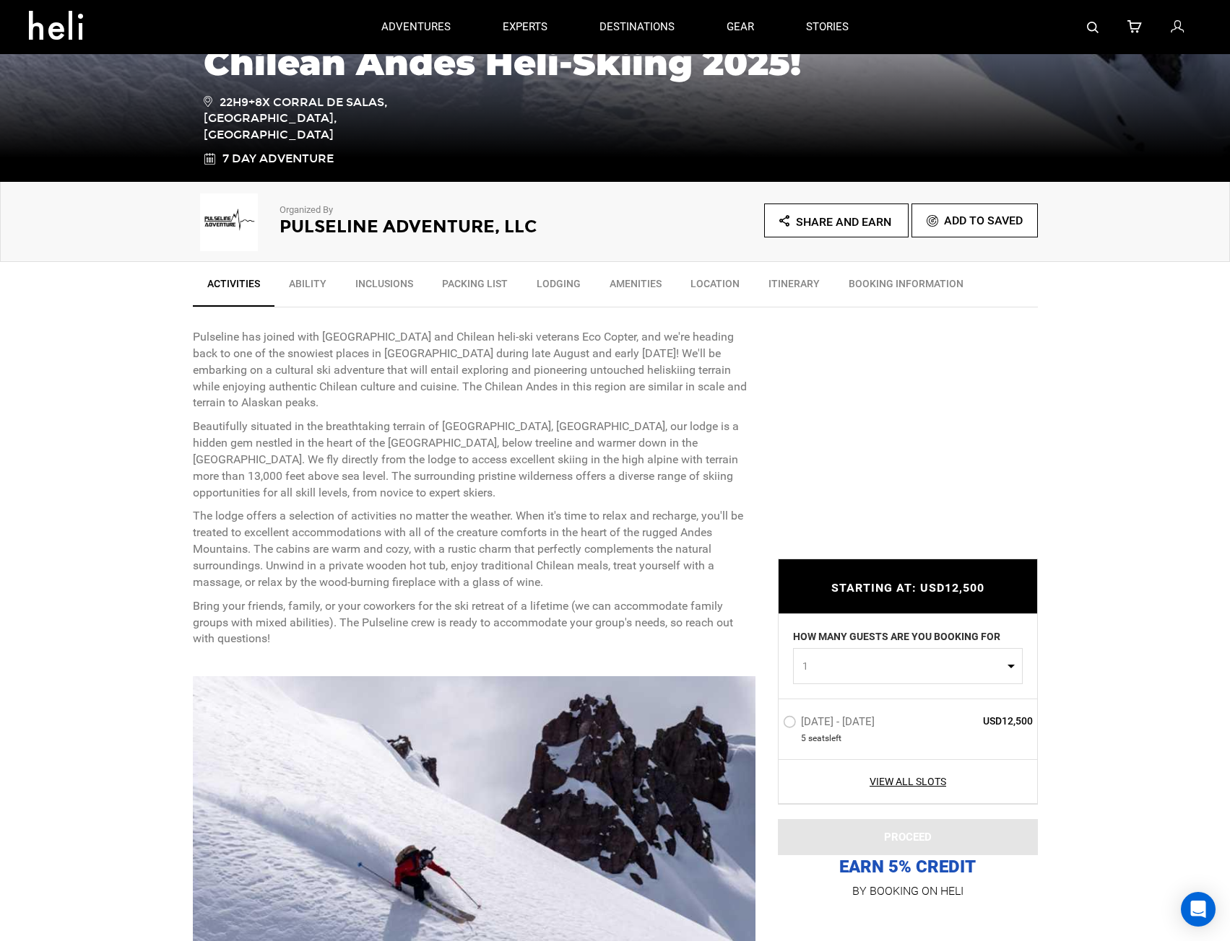
scroll to position [217, 0]
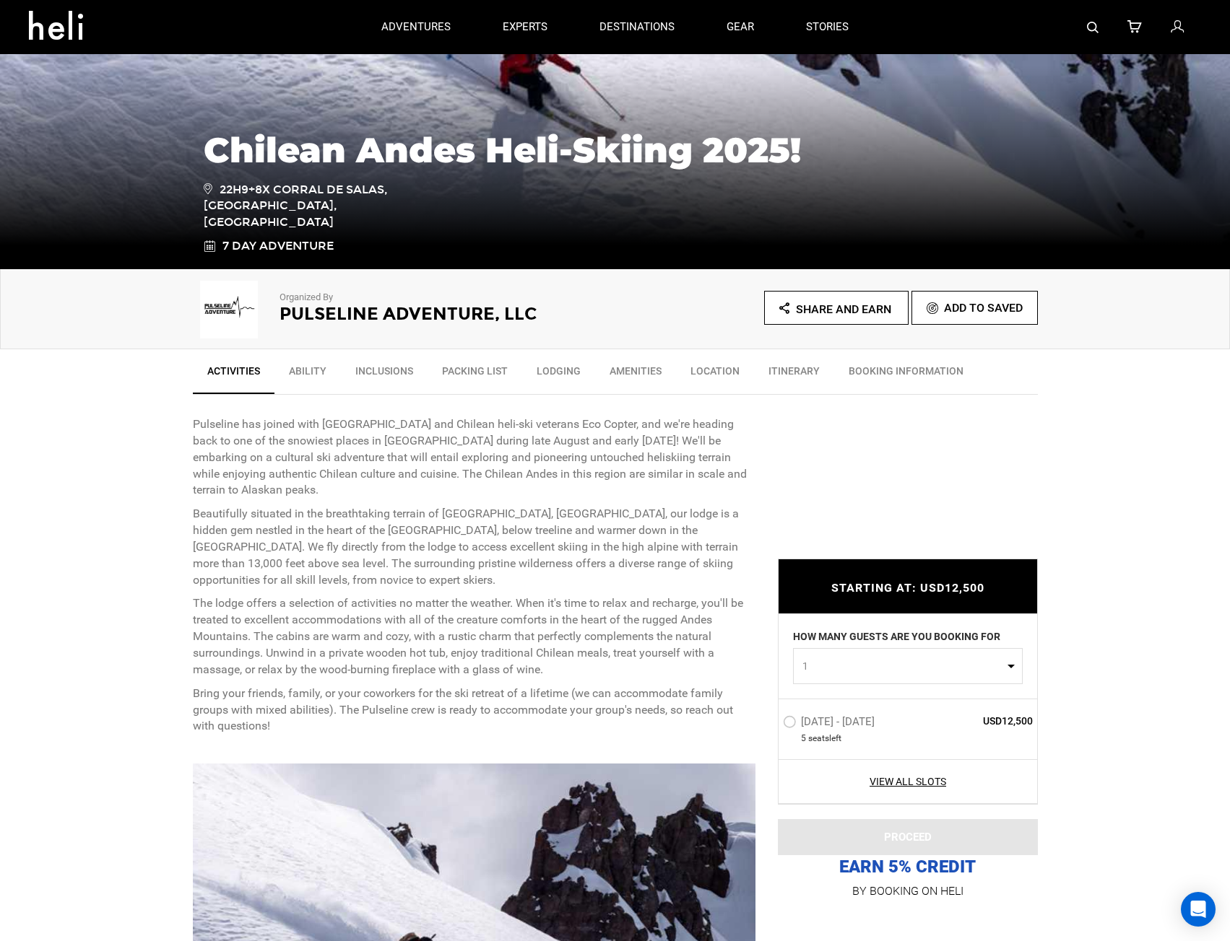
click at [313, 358] on link "Ability" at bounding box center [307, 375] width 66 height 36
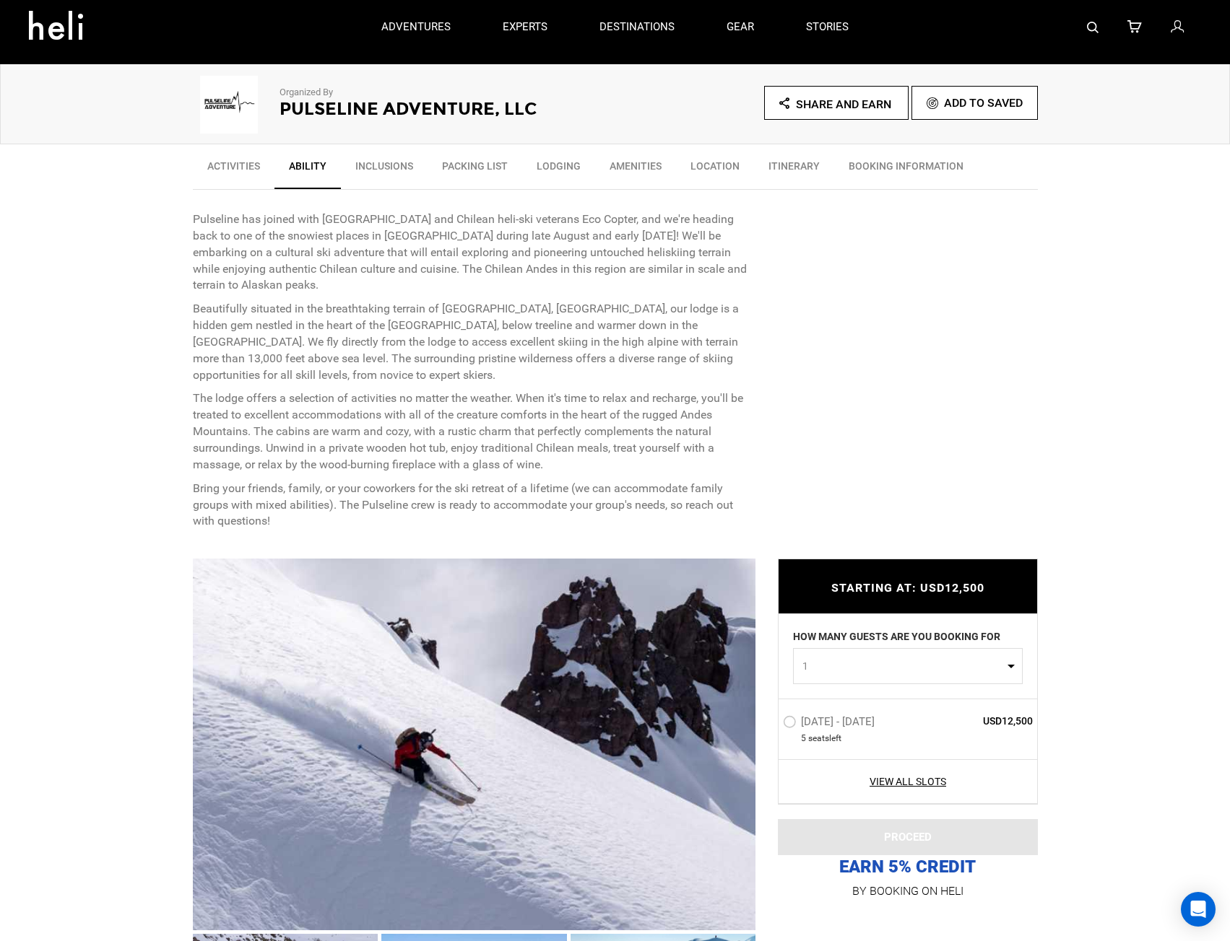
scroll to position [399, 0]
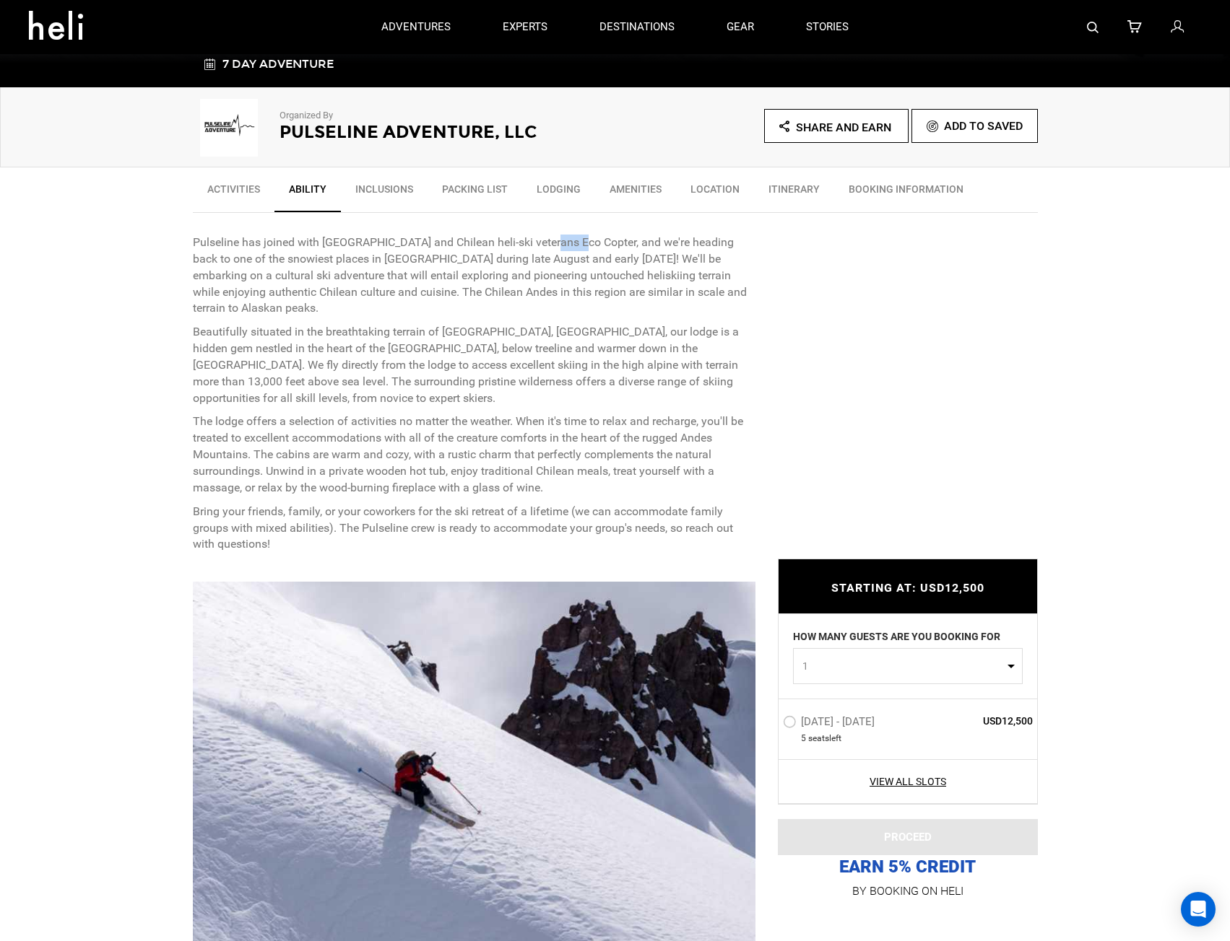
drag, startPoint x: 546, startPoint y: 240, endPoint x: 574, endPoint y: 240, distance: 28.2
click at [574, 240] on p "Pulseline has joined with [GEOGRAPHIC_DATA] and Chilean heli-ski veterans Eco C…" at bounding box center [474, 276] width 563 height 82
drag, startPoint x: 290, startPoint y: 259, endPoint x: 335, endPoint y: 253, distance: 45.2
click at [335, 253] on p "Pulseline has joined with [GEOGRAPHIC_DATA] and Chilean heli-ski veterans Eco C…" at bounding box center [474, 276] width 563 height 82
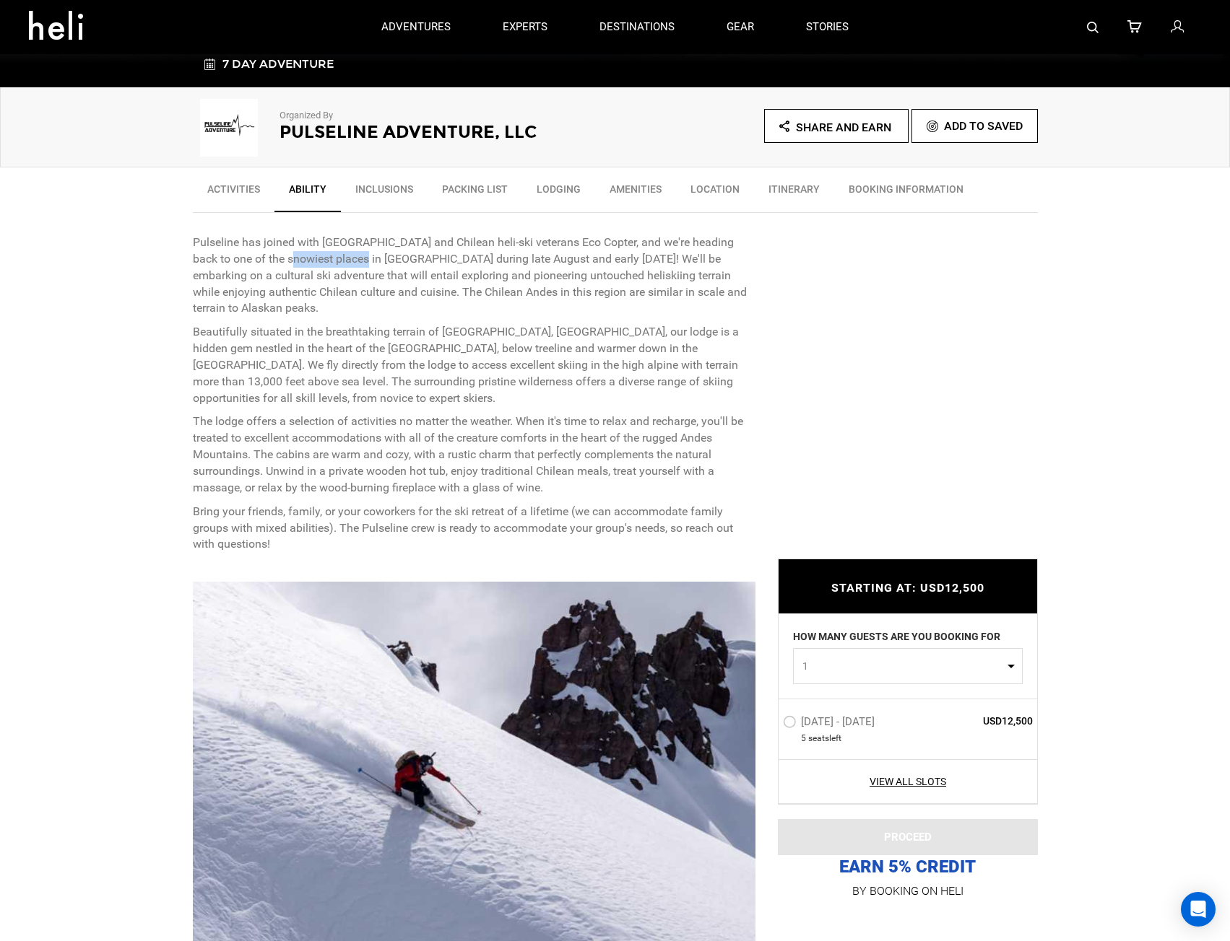
click at [335, 253] on p "Pulseline has joined with [GEOGRAPHIC_DATA] and Chilean heli-ski veterans Eco C…" at bounding box center [474, 276] width 563 height 82
drag, startPoint x: 356, startPoint y: 253, endPoint x: 467, endPoint y: 256, distance: 111.2
click at [460, 256] on p "Pulseline has joined with [GEOGRAPHIC_DATA] and Chilean heli-ski veterans Eco C…" at bounding box center [474, 276] width 563 height 82
click at [469, 256] on p "Pulseline has joined with [GEOGRAPHIC_DATA] and Chilean heli-ski veterans Eco C…" at bounding box center [474, 276] width 563 height 82
drag, startPoint x: 513, startPoint y: 259, endPoint x: 559, endPoint y: 260, distance: 46.2
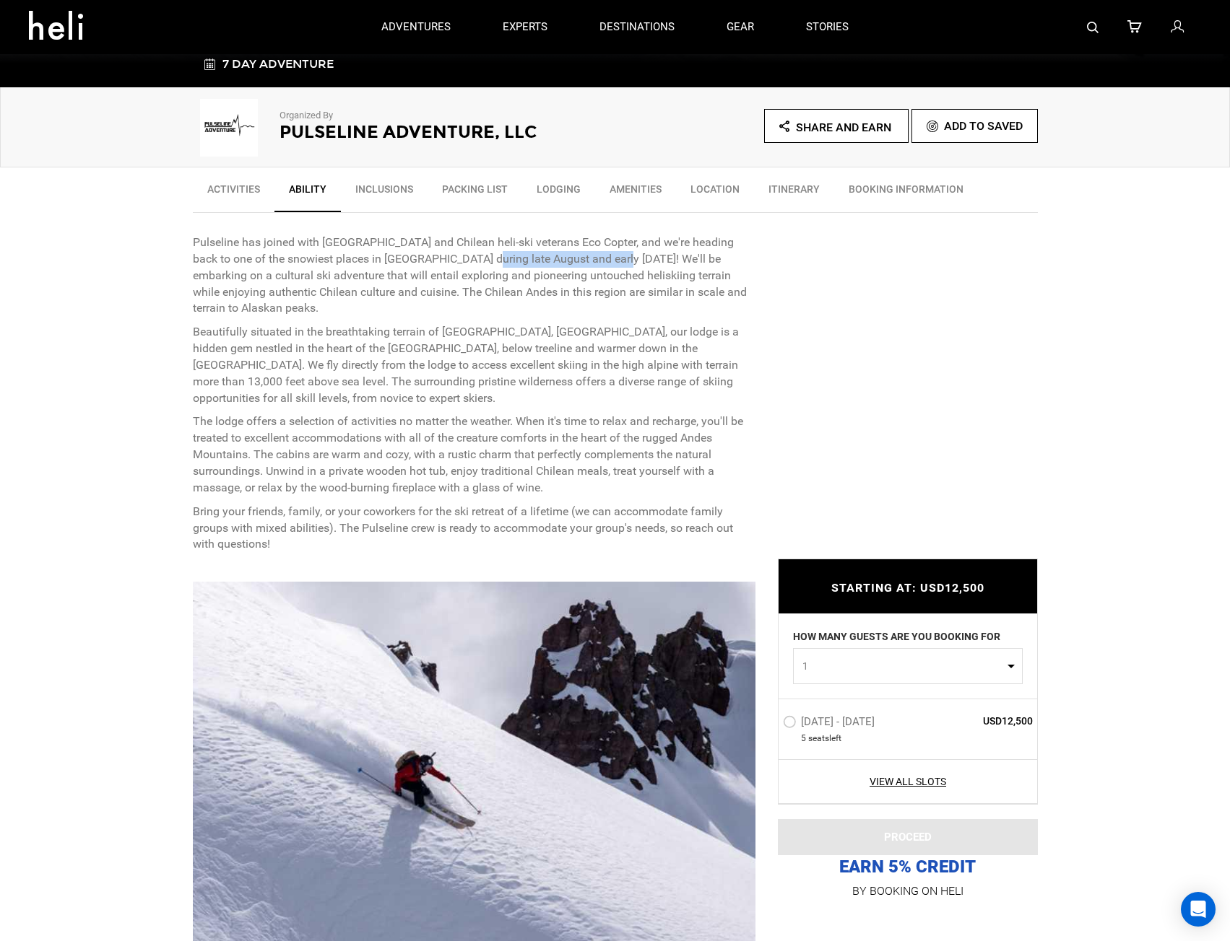
click at [559, 260] on p "Pulseline has joined with [GEOGRAPHIC_DATA] and Chilean heli-ski veterans Eco C…" at bounding box center [474, 276] width 563 height 82
drag, startPoint x: 316, startPoint y: 277, endPoint x: 359, endPoint y: 276, distance: 42.6
click at [357, 276] on p "Pulseline has joined with [GEOGRAPHIC_DATA] and Chilean heli-ski veterans Eco C…" at bounding box center [474, 276] width 563 height 82
click at [367, 276] on p "Pulseline has joined with [GEOGRAPHIC_DATA] and Chilean heli-ski veterans Eco C…" at bounding box center [474, 276] width 563 height 82
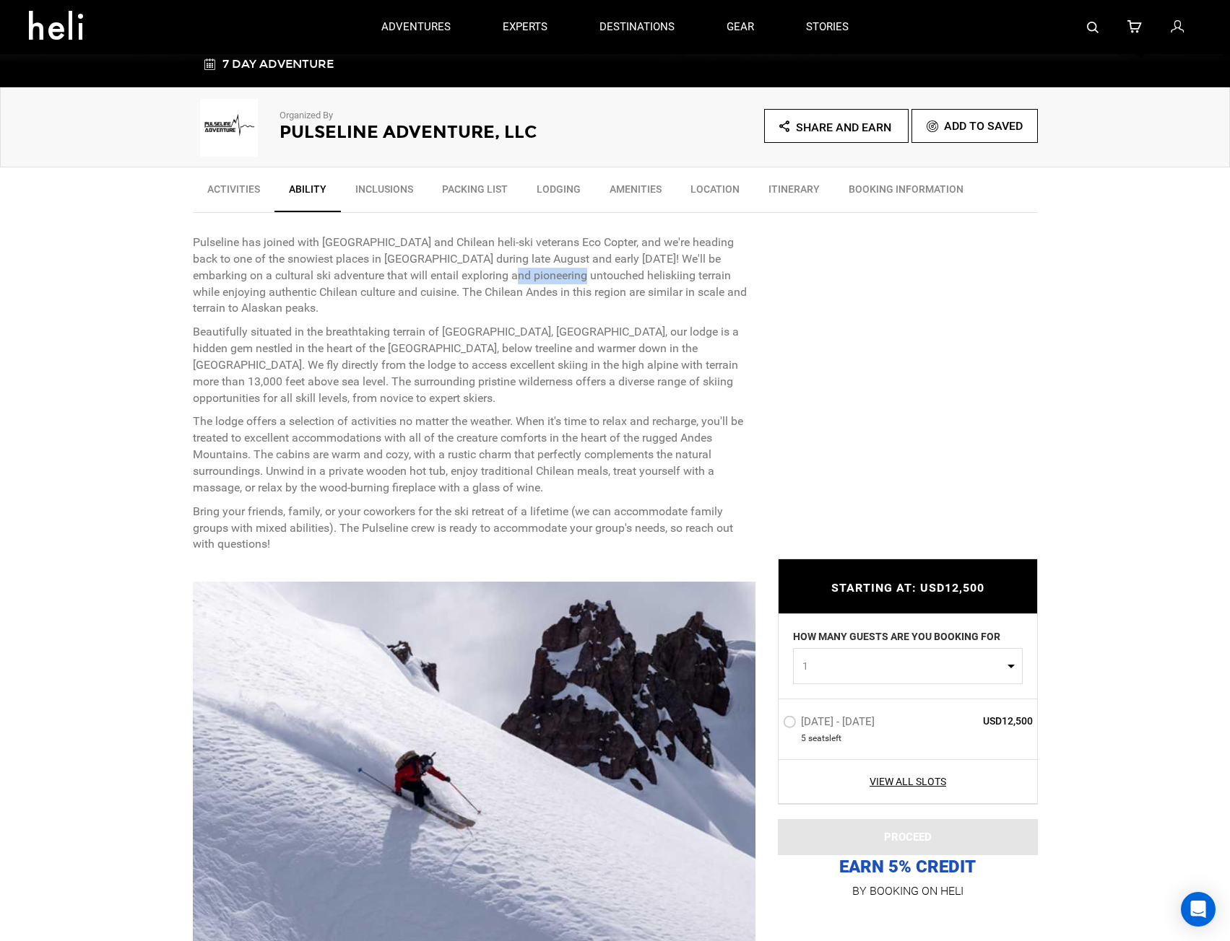
drag, startPoint x: 456, startPoint y: 277, endPoint x: 526, endPoint y: 277, distance: 69.3
click at [523, 277] on p "Pulseline has joined with [GEOGRAPHIC_DATA] and Chilean heli-ski veterans Eco C…" at bounding box center [474, 276] width 563 height 82
click at [530, 277] on p "Pulseline has joined with [GEOGRAPHIC_DATA] and Chilean heli-ski veterans Eco C…" at bounding box center [474, 276] width 563 height 82
drag, startPoint x: 270, startPoint y: 297, endPoint x: 331, endPoint y: 293, distance: 60.8
click at [321, 294] on p "Pulseline has joined with [GEOGRAPHIC_DATA] and Chilean heli-ski veterans Eco C…" at bounding box center [474, 276] width 563 height 82
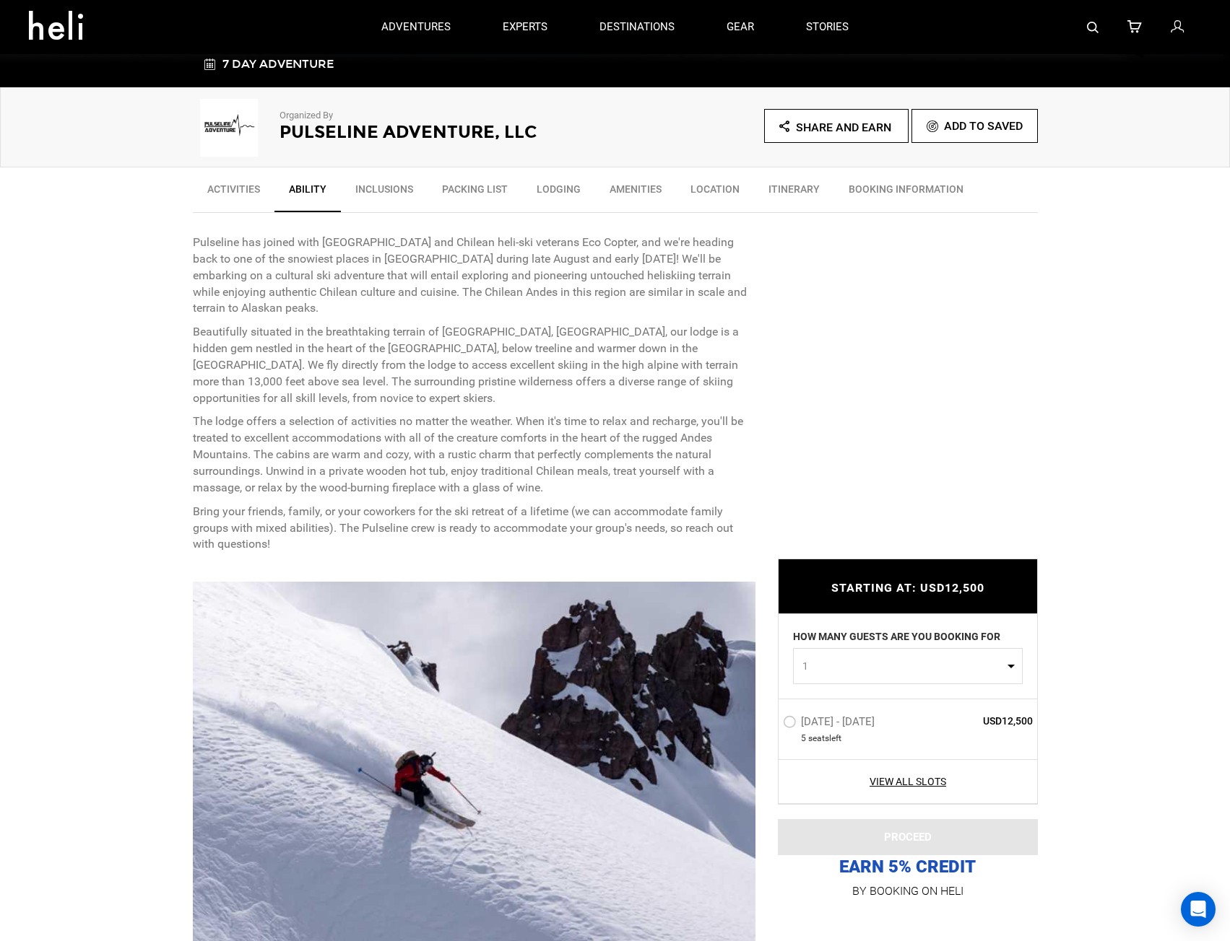
click at [348, 293] on p "Pulseline has joined with [GEOGRAPHIC_DATA] and Chilean heli-ski veterans Eco C…" at bounding box center [474, 276] width 563 height 82
drag, startPoint x: 444, startPoint y: 329, endPoint x: 567, endPoint y: 326, distance: 122.8
click at [567, 326] on p "Beautifully situated in the breathtaking terrain of [GEOGRAPHIC_DATA], [GEOGRAP…" at bounding box center [474, 365] width 563 height 82
copy p "[GEOGRAPHIC_DATA], [GEOGRAPHIC_DATA]"
click at [330, 427] on p "The lodge offers a selection of activities no matter the weather. When it's tim…" at bounding box center [474, 455] width 563 height 82
